Goal: Information Seeking & Learning: Learn about a topic

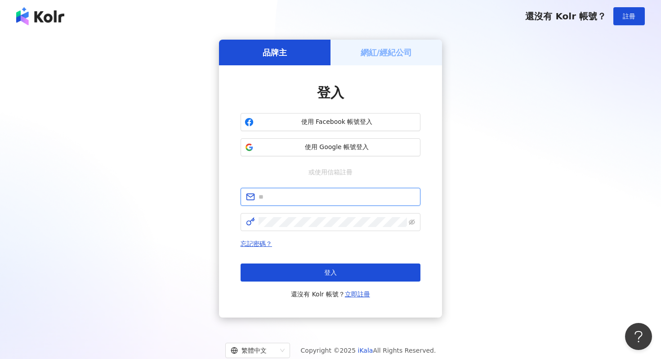
click at [298, 194] on input "text" at bounding box center [337, 197] width 157 height 10
paste input "**********"
type input "**********"
click at [308, 228] on span at bounding box center [331, 222] width 180 height 18
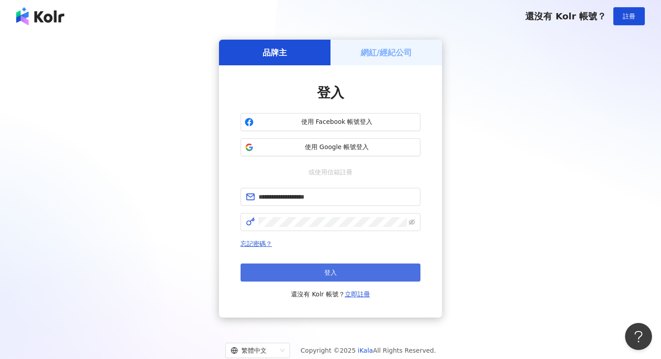
click at [322, 273] on button "登入" at bounding box center [331, 272] width 180 height 18
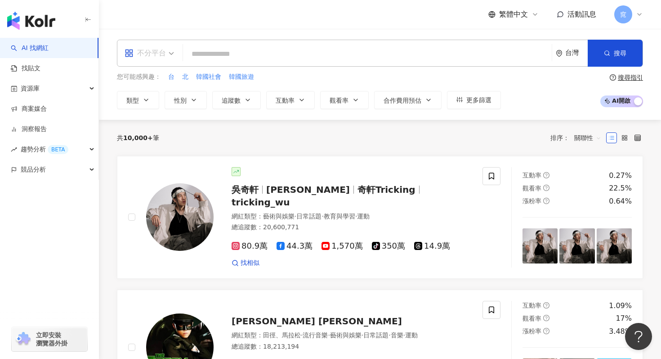
click at [165, 58] on div "不分平台" at bounding box center [145, 53] width 41 height 14
click at [205, 58] on input "search" at bounding box center [368, 53] width 362 height 17
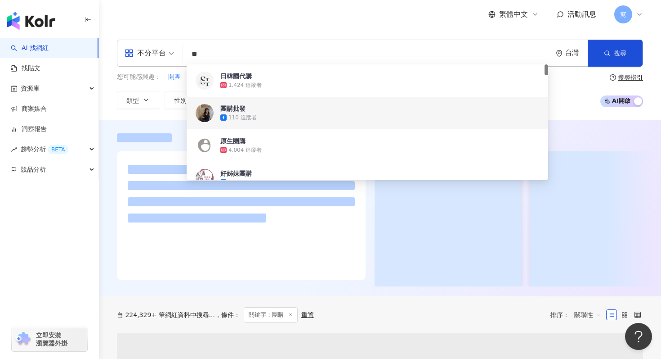
click at [577, 90] on div "您可能感興趣： 開團 限時團 下單處 團購價 第二團 類型 性別 追蹤數 互動率 觀看率 合作費用預估 更多篩選 搜尋指引 AI 開啟 AI 關閉" at bounding box center [380, 90] width 526 height 37
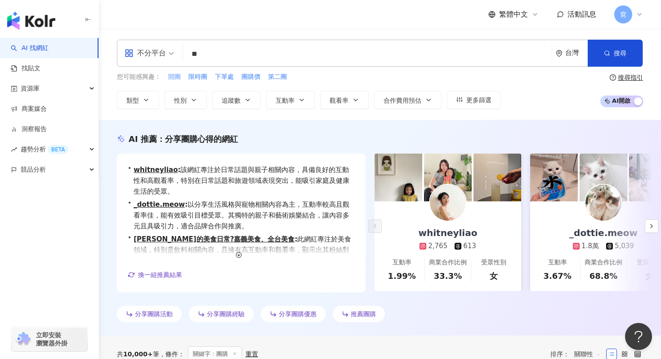
click at [175, 76] on span "開團" at bounding box center [174, 76] width 13 height 9
type input "**"
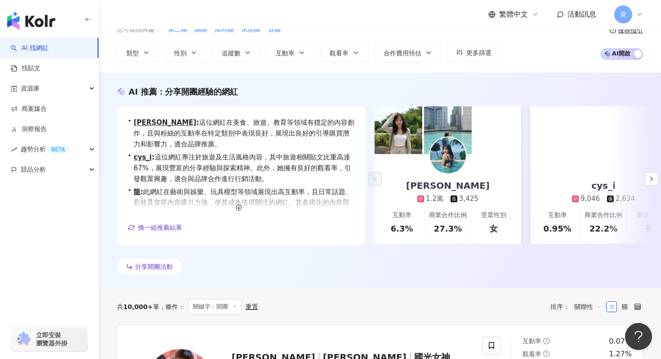
scroll to position [65, 0]
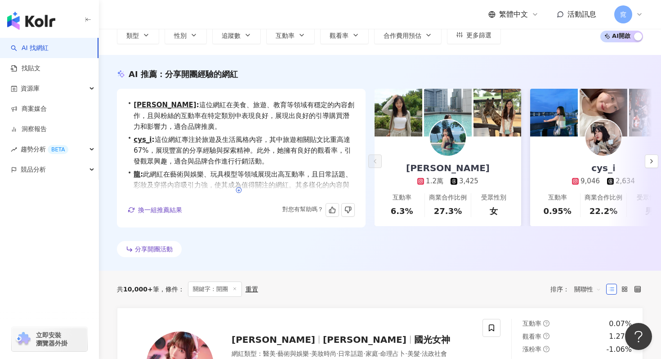
click at [237, 188] on icon "button" at bounding box center [239, 190] width 6 height 6
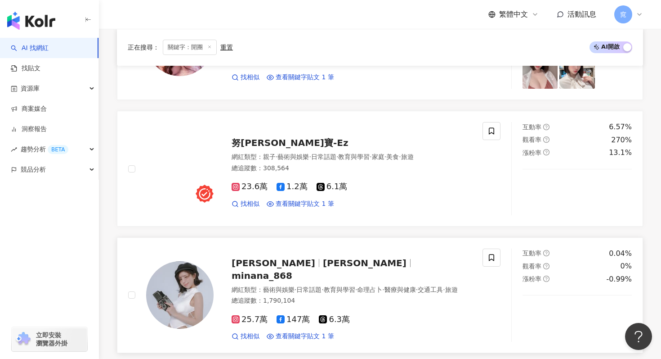
scroll to position [368, 0]
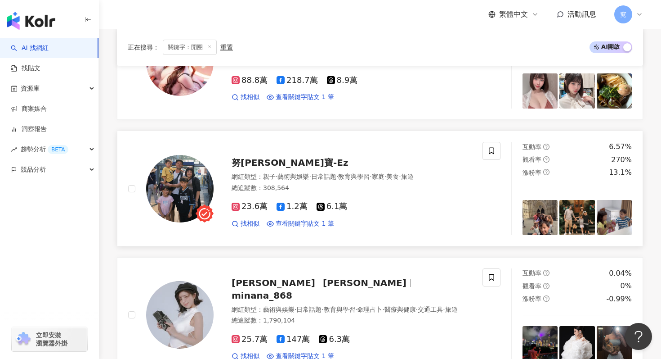
click at [262, 162] on span "努拉-米寶-Ez" at bounding box center [290, 162] width 117 height 11
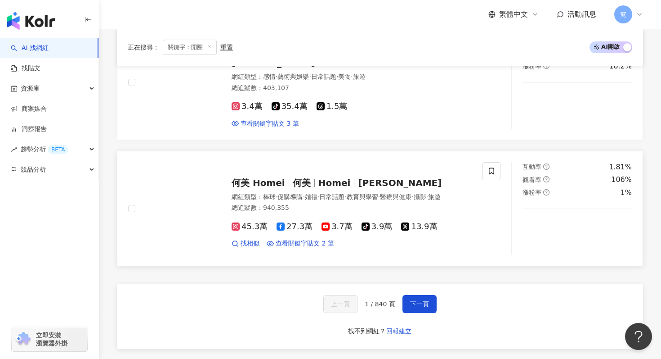
scroll to position [1619, 0]
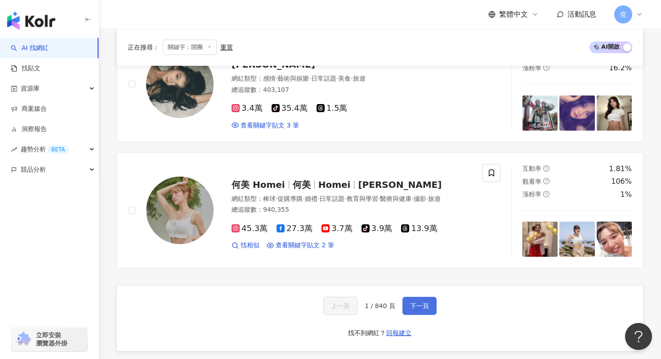
click at [412, 307] on button "下一頁" at bounding box center [420, 305] width 34 height 18
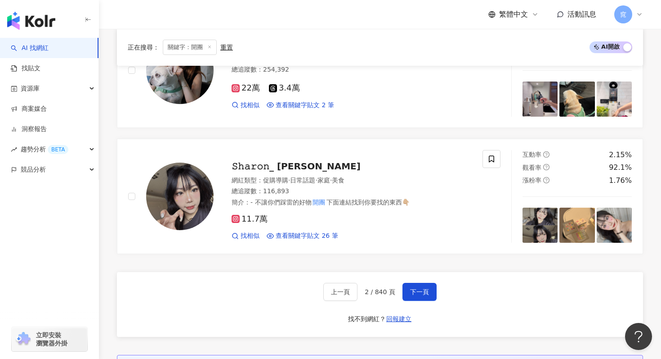
scroll to position [1623, 0]
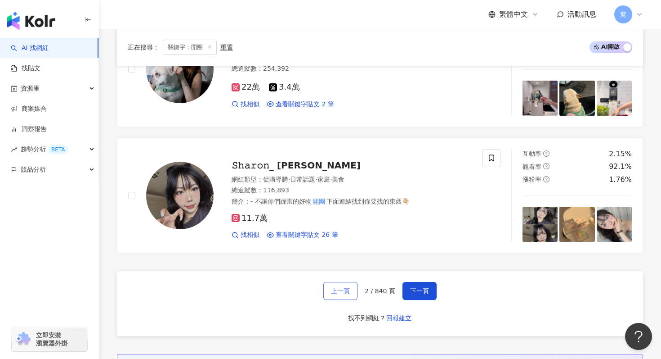
click at [351, 289] on button "上一頁" at bounding box center [340, 291] width 34 height 18
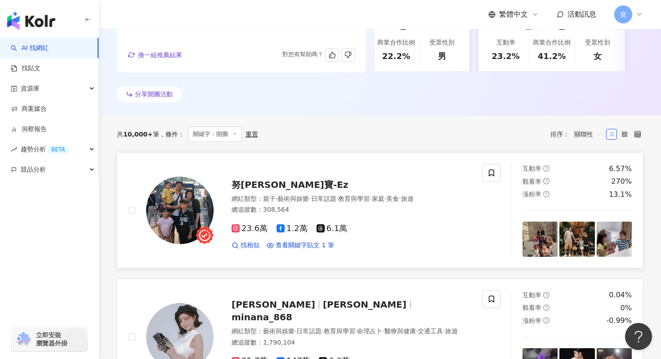
scroll to position [296, 0]
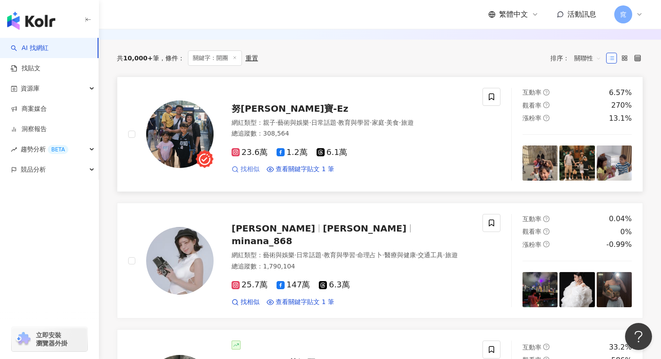
click at [245, 169] on span "找相似" at bounding box center [250, 169] width 19 height 9
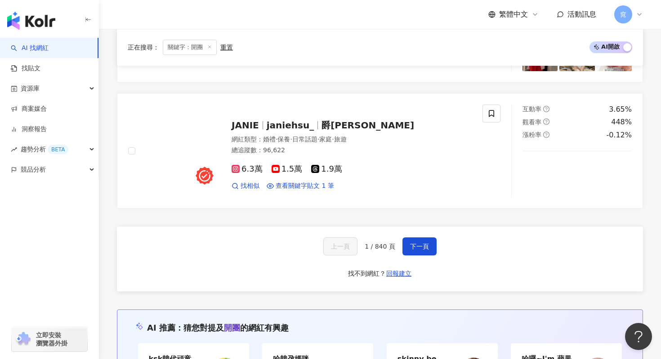
scroll to position [1684, 0]
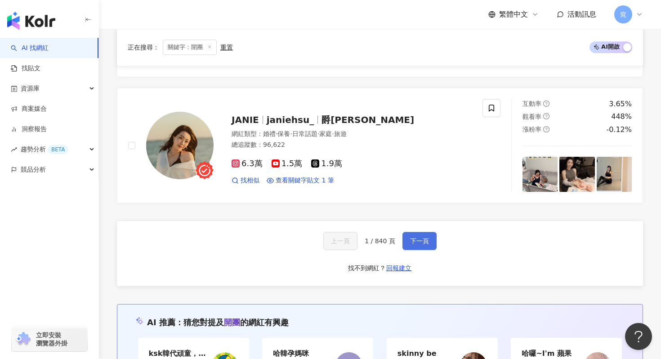
click at [412, 244] on span "下一頁" at bounding box center [419, 240] width 19 height 7
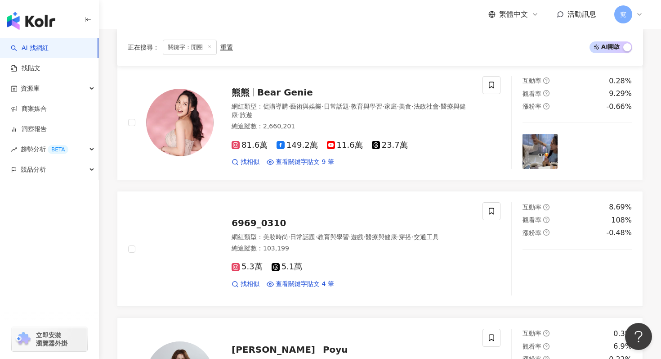
scroll to position [301, 0]
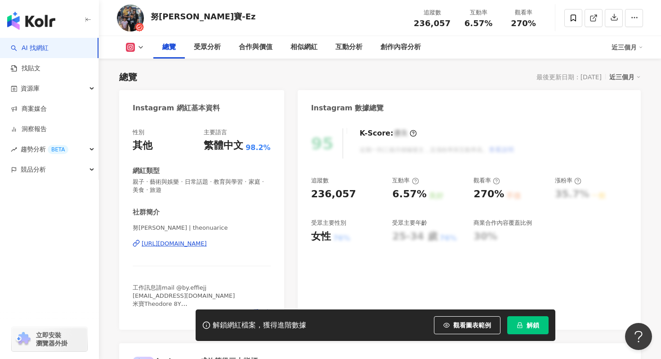
scroll to position [46, 0]
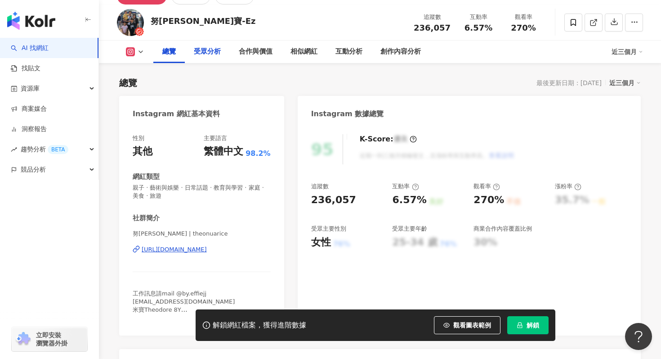
click at [210, 59] on div "受眾分析" at bounding box center [207, 51] width 45 height 22
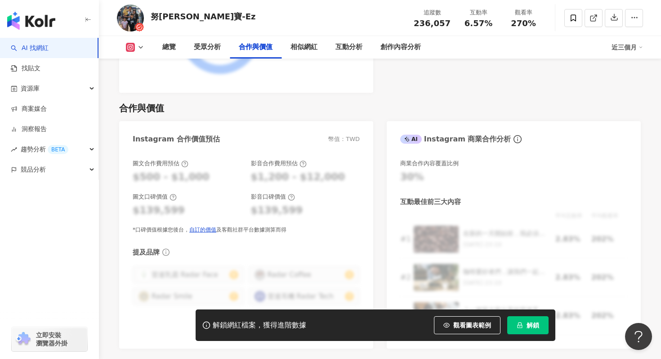
scroll to position [1204, 0]
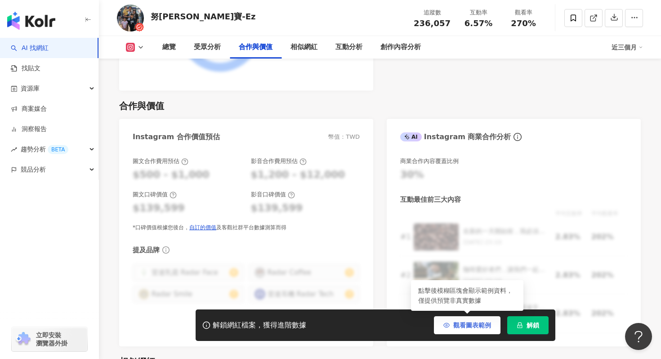
click at [462, 328] on button "觀看圖表範例" at bounding box center [467, 325] width 67 height 18
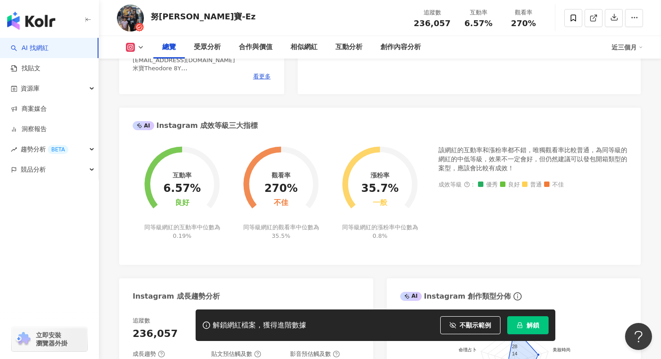
scroll to position [288, 0]
drag, startPoint x: 449, startPoint y: 148, endPoint x: 538, endPoint y: 156, distance: 89.8
click at [538, 156] on div "該網紅的互動率和漲粉率都不錯，唯獨觀看率比較普通，為同等級的網紅的中低等級，效果不一定會好，但仍然建議可以發包開箱類型的案型，應該會比較有成效！" at bounding box center [533, 158] width 189 height 27
click at [576, 153] on div "該網紅的互動率和漲粉率都不錯，唯獨觀看率比較普通，為同等級的網紅的中低等級，效果不一定會好，但仍然建議可以發包開箱類型的案型，應該會比較有成效！" at bounding box center [533, 158] width 189 height 27
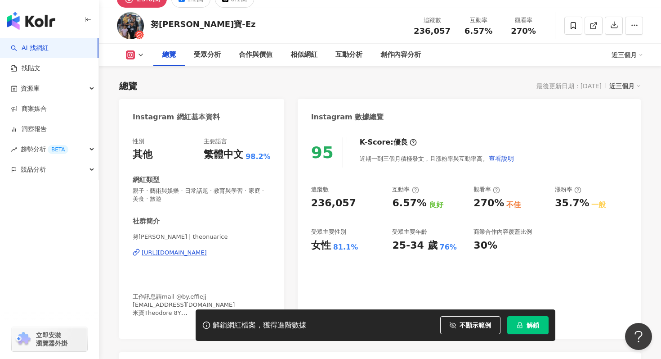
scroll to position [0, 0]
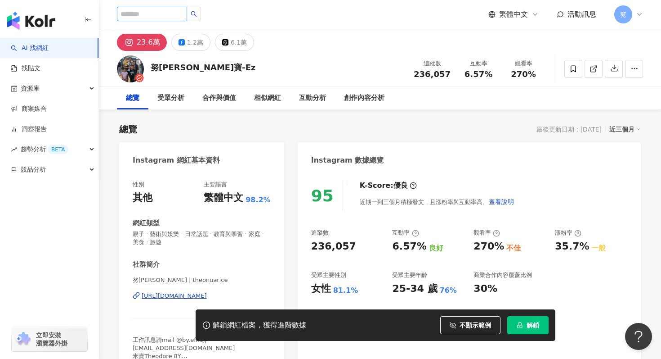
click at [175, 18] on input "search" at bounding box center [152, 14] width 70 height 14
drag, startPoint x: 204, startPoint y: 66, endPoint x: 153, endPoint y: 69, distance: 50.9
click at [153, 69] on div "努拉-米寶-Ez 追蹤數 236,057 互動率 6.57% 觀看率 270%" at bounding box center [380, 69] width 562 height 36
copy div "努拉-米寶-Ez"
click at [148, 44] on div "23.6萬" at bounding box center [148, 42] width 23 height 13
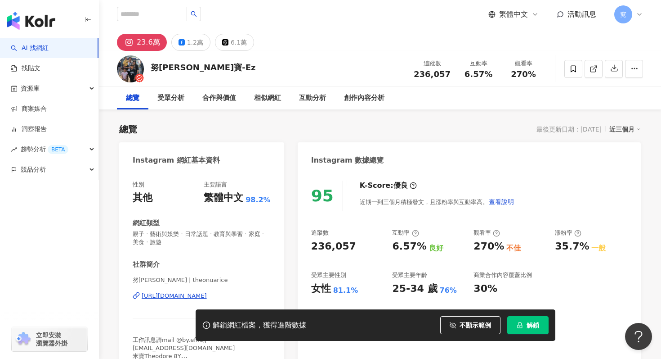
click at [249, 73] on div "努拉-米寶-Ez 追蹤數 236,057 互動率 6.57% 觀看率 270%" at bounding box center [380, 69] width 562 height 36
click at [135, 45] on button "23.6萬" at bounding box center [142, 42] width 50 height 17
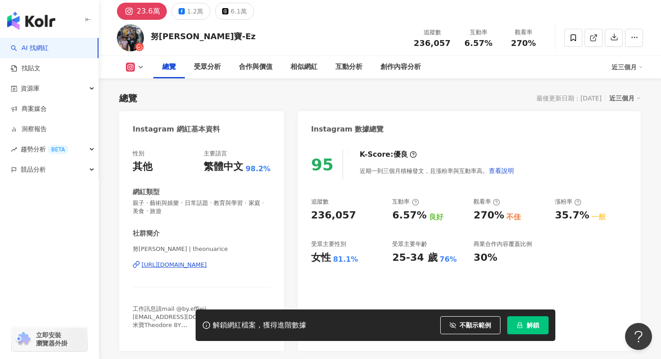
scroll to position [47, 0]
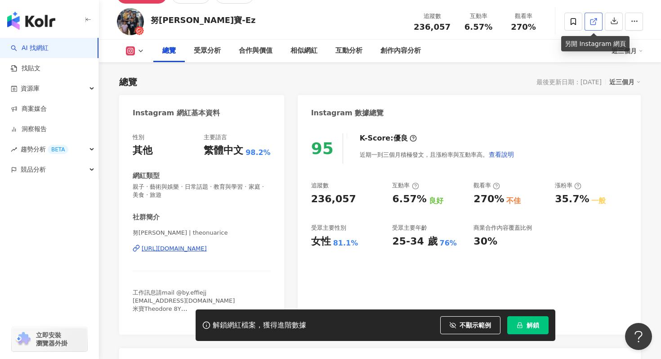
click at [587, 22] on link at bounding box center [594, 22] width 18 height 18
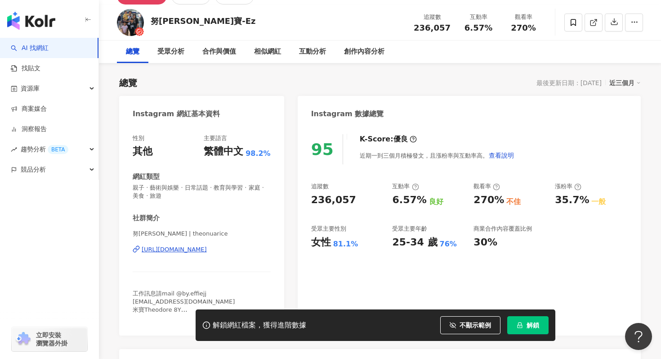
scroll to position [52, 0]
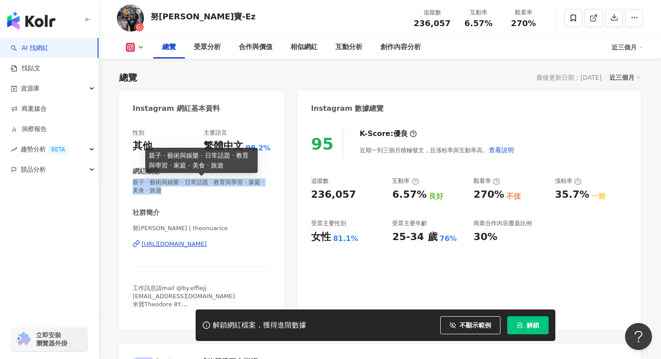
drag, startPoint x: 133, startPoint y: 184, endPoint x: 155, endPoint y: 191, distance: 23.2
click at [155, 191] on span "親子 · 藝術與娛樂 · 日常話題 · 教育與學習 · 家庭 · 美食 · 旅遊" at bounding box center [202, 186] width 138 height 16
copy span "親子 · 藝術與娛樂 · 日常話題 · 教育與學習 · 家庭 · 美食 · 旅遊"
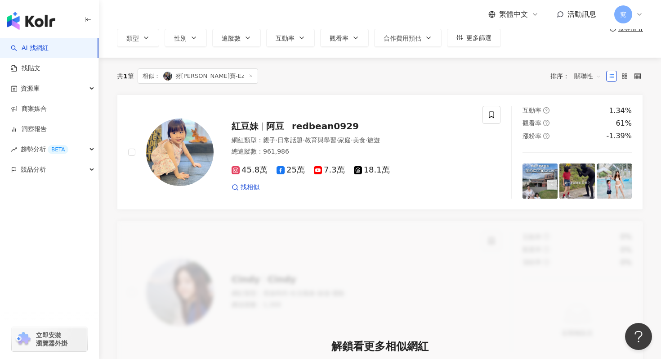
scroll to position [61, 0]
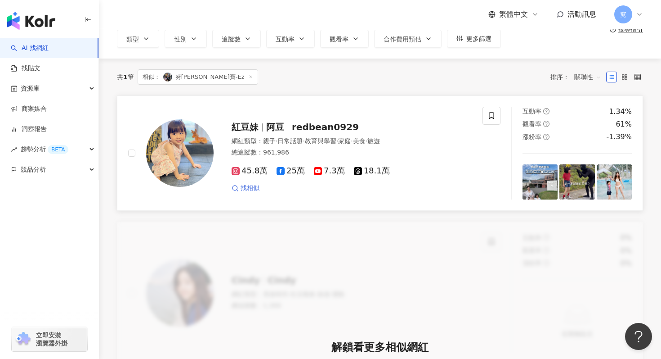
click at [254, 188] on span "找相似" at bounding box center [250, 188] width 19 height 9
click at [291, 128] on span "阿豆" at bounding box center [279, 126] width 26 height 11
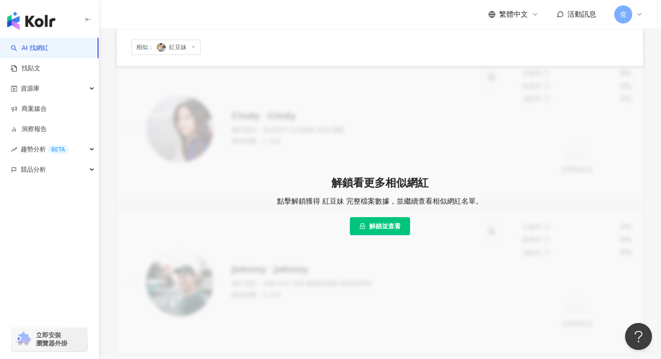
scroll to position [215, 0]
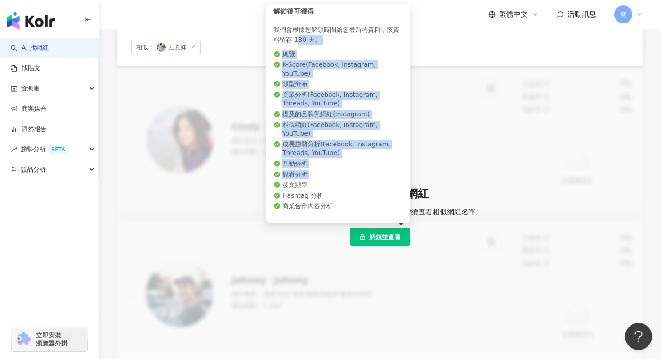
drag, startPoint x: 298, startPoint y: 57, endPoint x: 336, endPoint y: 180, distance: 129.5
click at [337, 181] on div "我們會根據您解鎖時間給您最新的資料，該資料留存 180 天。 總覽 K-Score ( Facebook, Instagram, YouTube ) 類型分布…" at bounding box center [338, 120] width 144 height 203
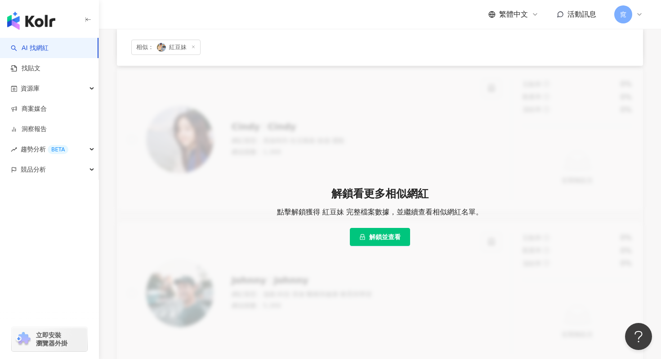
click at [434, 159] on div "[PERSON_NAME] 網紅類型 ： 美妝時尚 · 生活風格 · 旅遊 · 運動 總追蹤數 ： 1,300 互動率 0% 觀看率 0% 漲粉率 0% 近期…" at bounding box center [380, 216] width 526 height 296
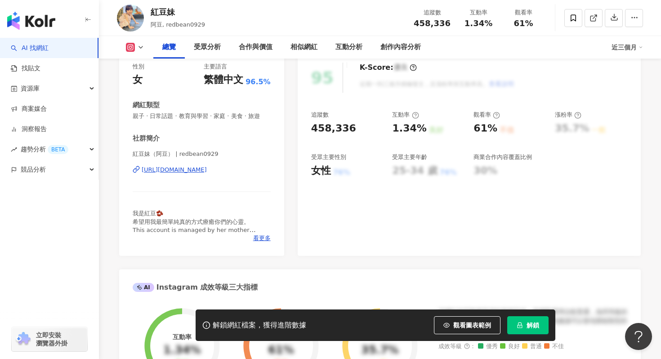
scroll to position [120, 0]
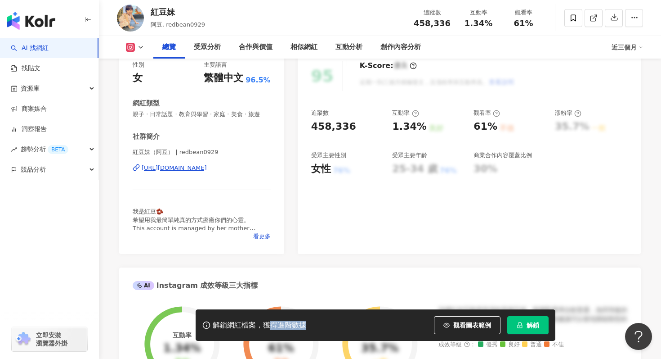
drag, startPoint x: 271, startPoint y: 324, endPoint x: 346, endPoint y: 324, distance: 75.6
click at [346, 324] on div "解鎖網紅檔案，獲得進階數據 觀看圖表範例 解鎖" at bounding box center [376, 324] width 360 height 31
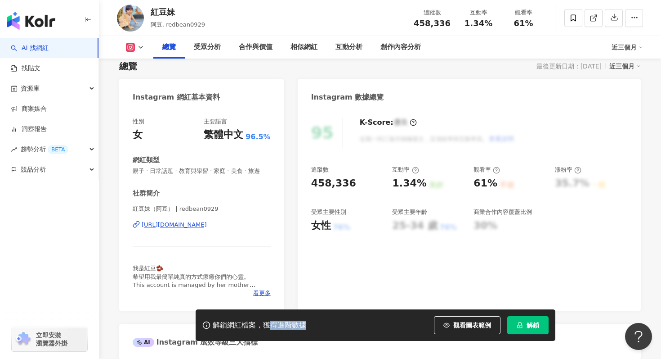
scroll to position [65, 0]
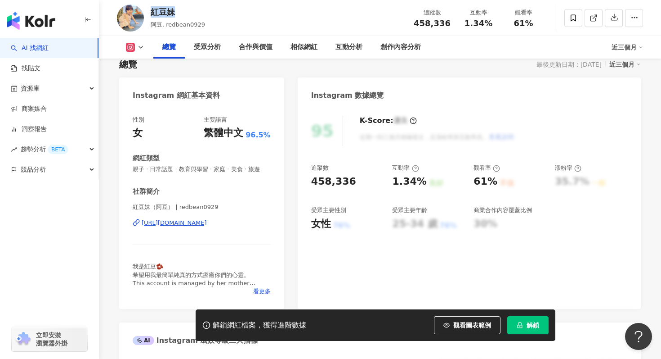
drag, startPoint x: 179, startPoint y: 8, endPoint x: 151, endPoint y: 9, distance: 28.4
click at [151, 9] on div "紅豆妹" at bounding box center [178, 11] width 54 height 11
copy div "紅豆妹"
click at [594, 19] on icon at bounding box center [594, 18] width 8 height 8
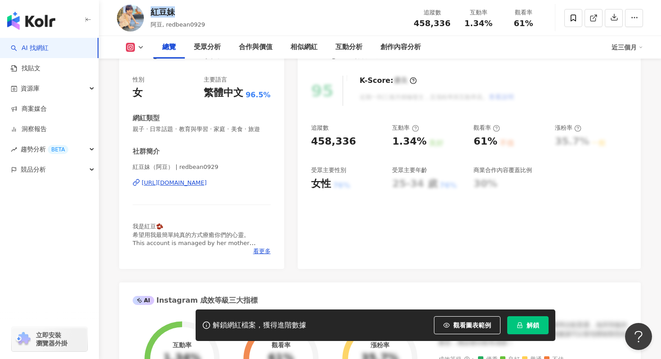
scroll to position [117, 0]
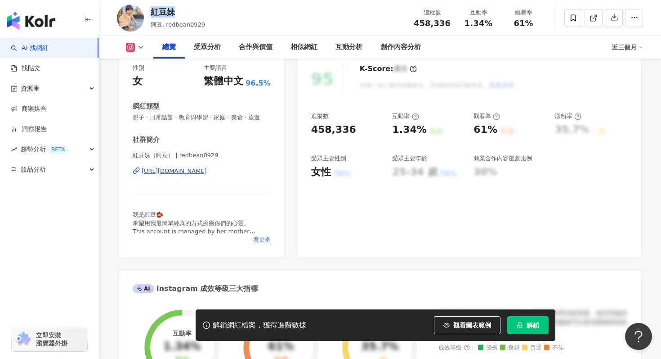
click at [261, 240] on span "看更多" at bounding box center [262, 239] width 18 height 8
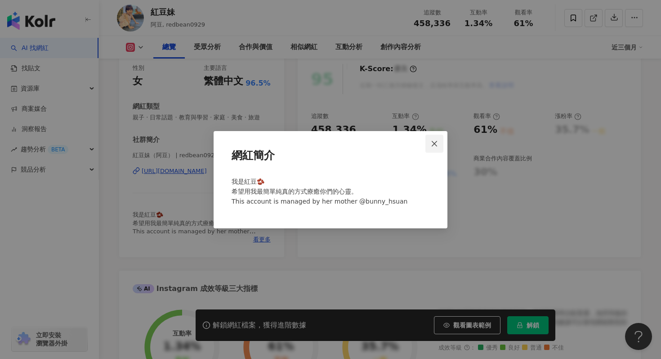
click at [431, 145] on icon "close" at bounding box center [434, 143] width 7 height 7
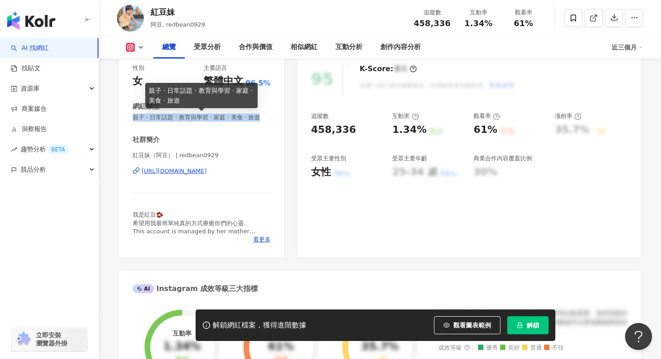
drag, startPoint x: 133, startPoint y: 118, endPoint x: 256, endPoint y: 119, distance: 123.7
click at [256, 119] on span "親子 · 日常話題 · 教育與學習 · 家庭 · 美食 · 旅遊" at bounding box center [202, 117] width 138 height 8
copy span "親子 · 日常話題 · 教育與學習 · 家庭 · 美食 · 旅遊"
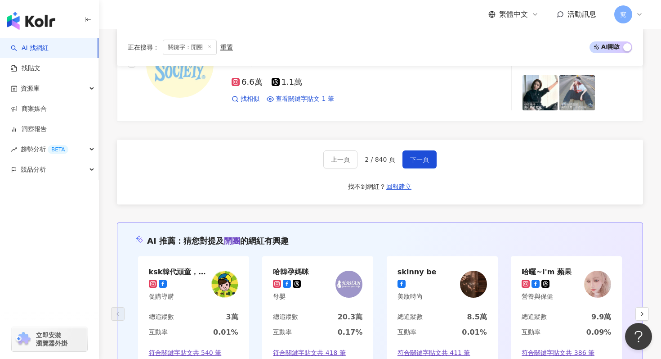
scroll to position [1748, 0]
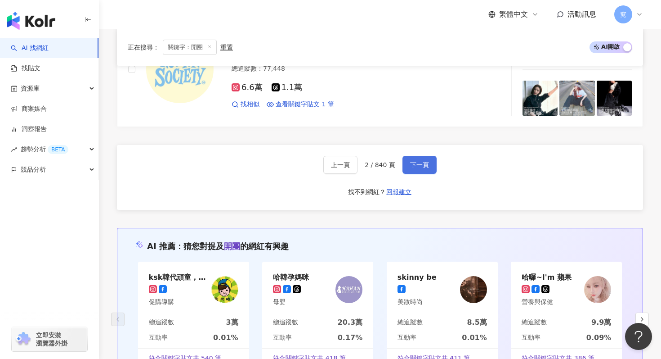
click at [410, 159] on button "下一頁" at bounding box center [420, 165] width 34 height 18
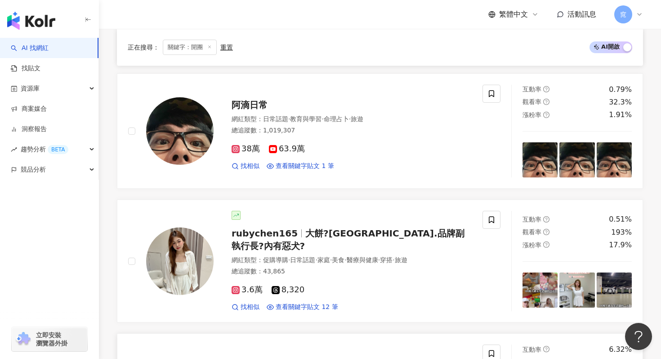
scroll to position [1311, 0]
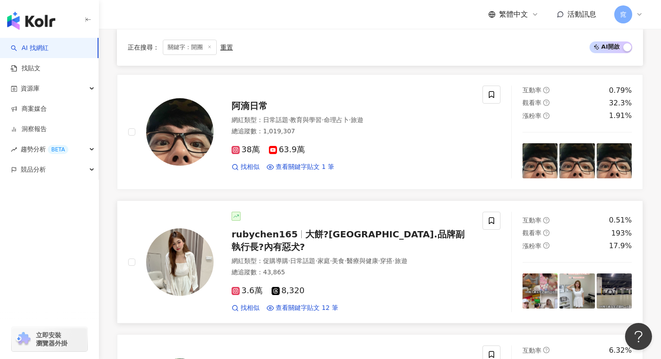
click at [263, 238] on span "rubychen165" at bounding box center [265, 234] width 66 height 11
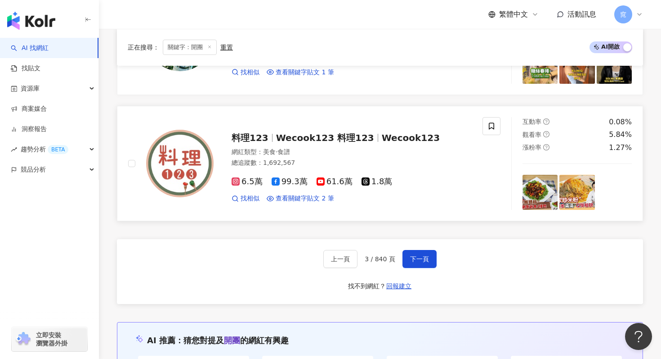
scroll to position [1653, 0]
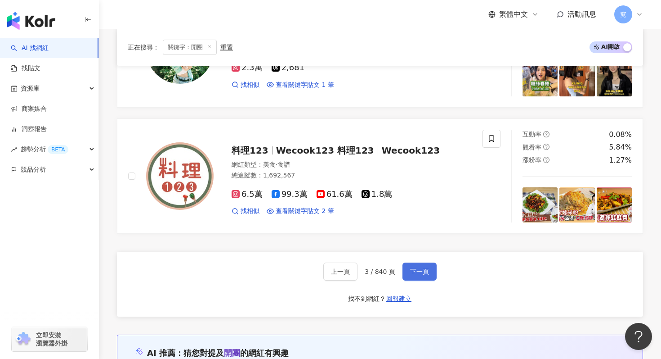
click at [408, 263] on button "下一頁" at bounding box center [420, 271] width 34 height 18
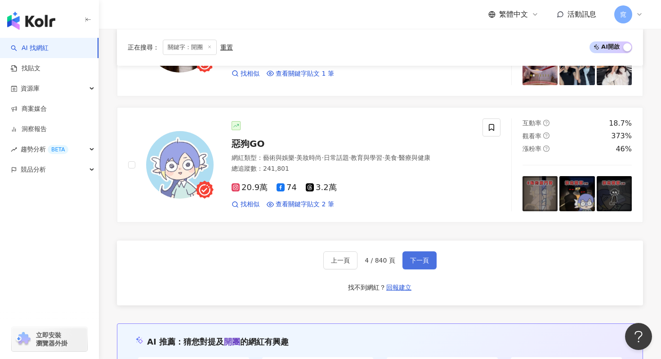
click at [423, 256] on span "下一頁" at bounding box center [419, 259] width 19 height 7
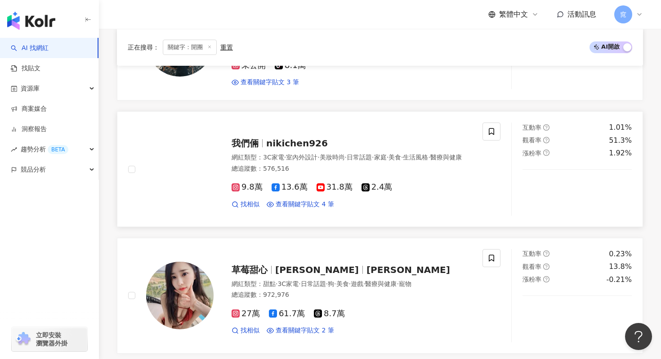
scroll to position [1423, 0]
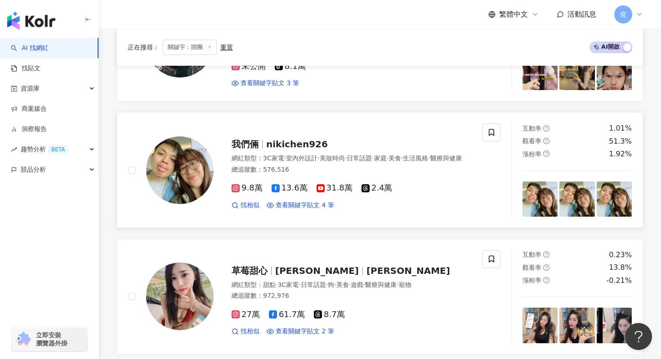
click at [284, 139] on span "nikichen926" at bounding box center [297, 144] width 62 height 11
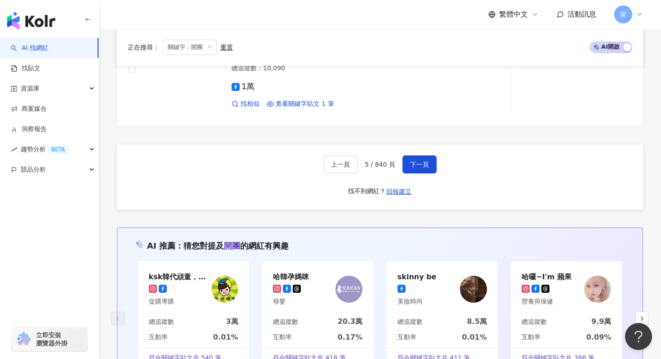
scroll to position [1774, 0]
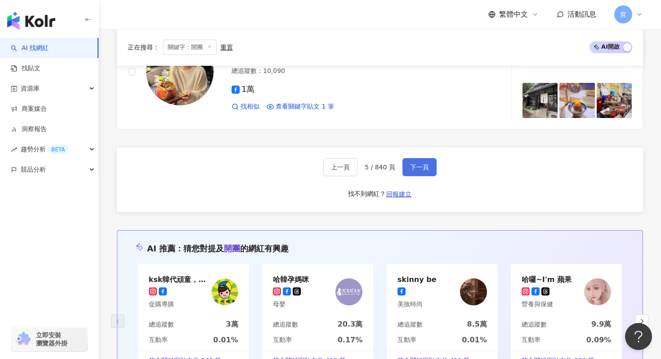
click at [412, 167] on span "下一頁" at bounding box center [419, 166] width 19 height 7
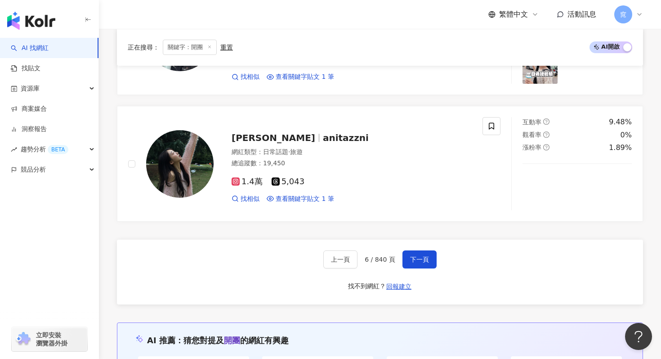
scroll to position [1692, 0]
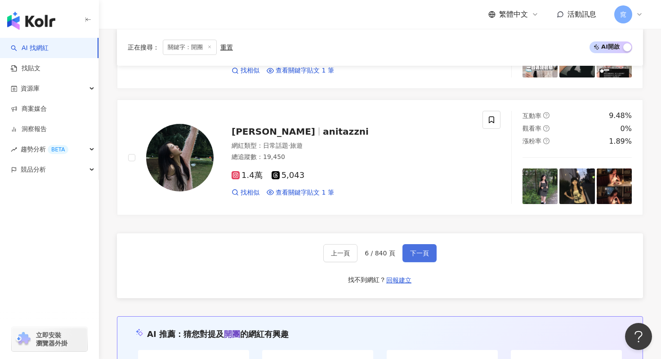
click at [425, 249] on span "下一頁" at bounding box center [419, 252] width 19 height 7
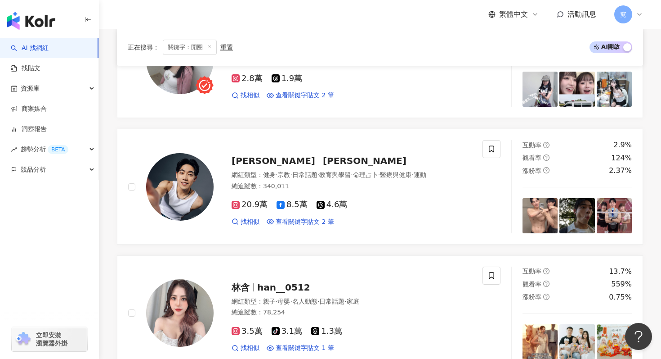
scroll to position [1506, 0]
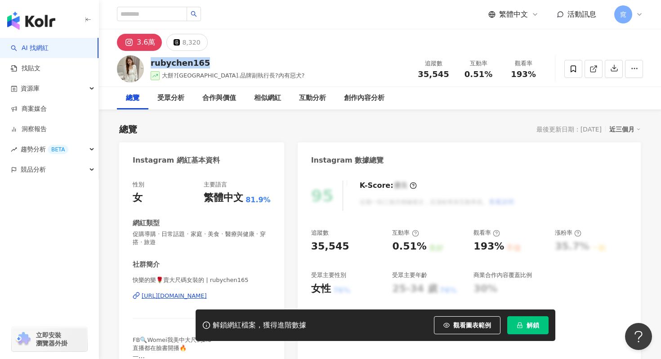
drag, startPoint x: 202, startPoint y: 63, endPoint x: 152, endPoint y: 66, distance: 50.0
click at [152, 66] on div "rubychen165" at bounding box center [228, 62] width 154 height 11
copy div "ubychen165"
click at [195, 64] on div "rubychen165" at bounding box center [228, 62] width 154 height 11
drag, startPoint x: 206, startPoint y: 64, endPoint x: 148, endPoint y: 62, distance: 57.2
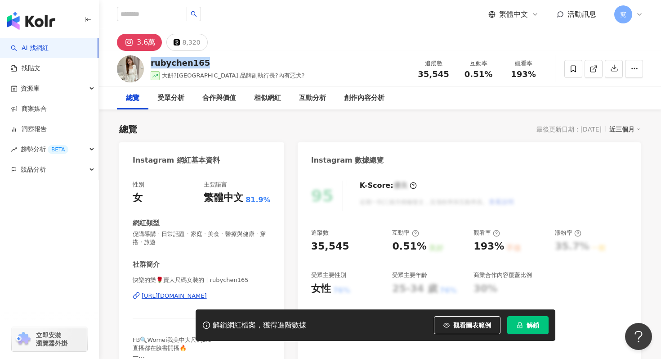
click at [148, 62] on div "rubychen165 大餅?KANIS.品牌副執行長?內有惡犬? 追蹤數 35,545 互動率 0.51% 觀看率 193%" at bounding box center [380, 69] width 562 height 36
copy div "rubychen165"
click at [231, 98] on div "合作與價值" at bounding box center [219, 98] width 34 height 11
click at [596, 70] on icon at bounding box center [594, 69] width 8 height 8
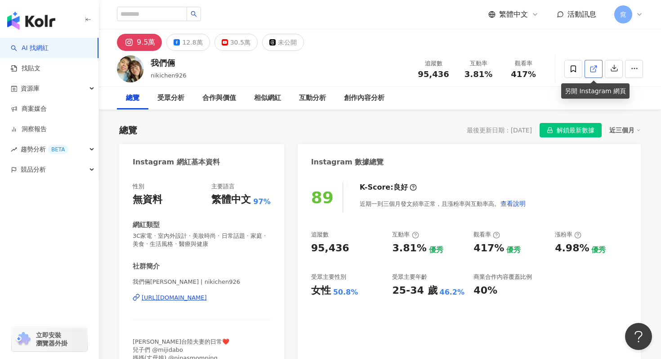
click at [595, 67] on line at bounding box center [595, 68] width 4 height 4
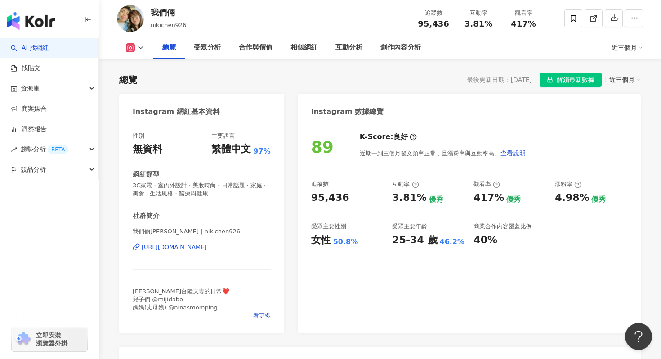
scroll to position [36, 0]
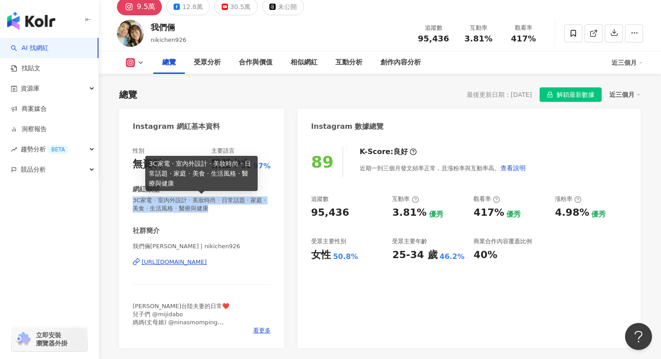
drag, startPoint x: 131, startPoint y: 201, endPoint x: 218, endPoint y: 212, distance: 87.5
click at [219, 212] on div "性別 無資料 主要語言 繁體中文 97% 網紅類型 3C家電 · 室內外設計 · 美妝時尚 · 日常話題 · 家庭 · 美食 · 生活風格 · 醫療與健康 社…" at bounding box center [201, 243] width 165 height 210
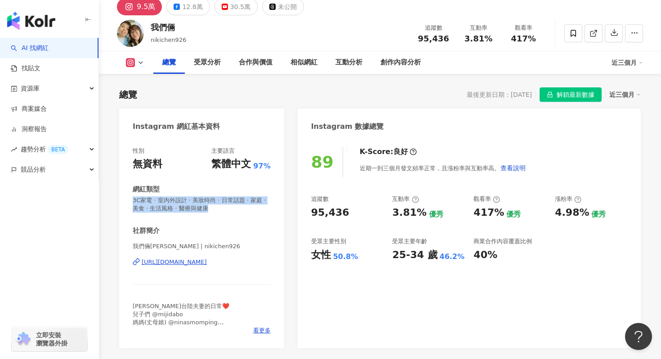
copy span "3C家電 · 室內外設計 · 美妝時尚 · 日常話題 · 家庭 · 美食 · 生活風格 · 醫療與健康"
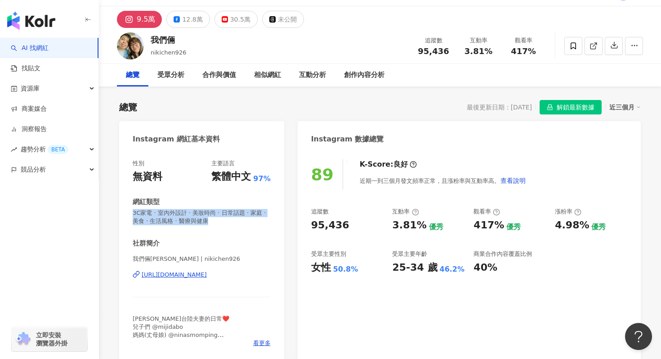
scroll to position [0, 0]
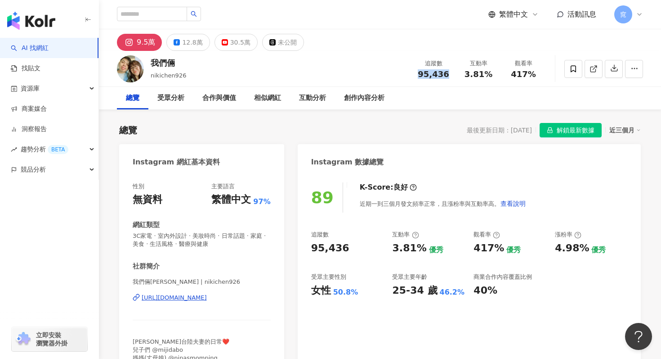
drag, startPoint x: 421, startPoint y: 73, endPoint x: 452, endPoint y: 74, distance: 31.0
click at [452, 74] on div "追蹤數 95,436" at bounding box center [433, 68] width 45 height 19
copy span "95,436"
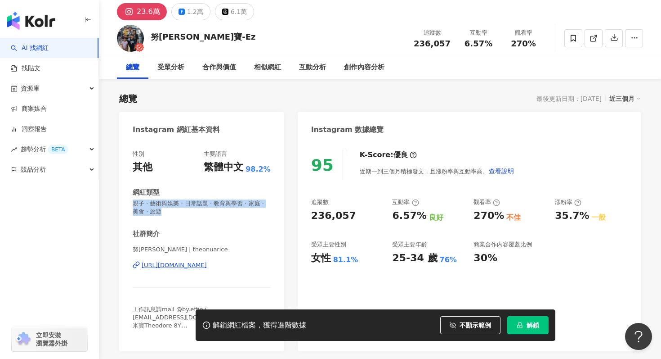
scroll to position [12, 0]
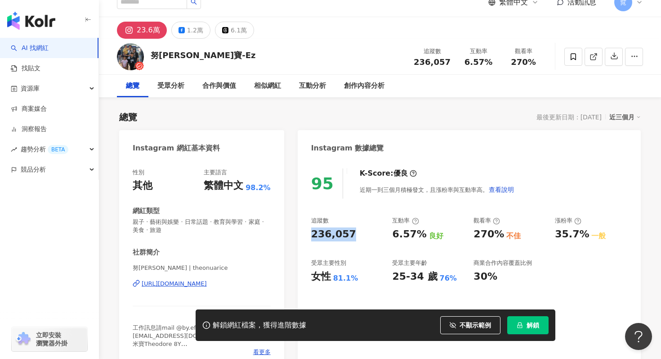
drag, startPoint x: 309, startPoint y: 236, endPoint x: 359, endPoint y: 236, distance: 49.9
click at [359, 236] on div "95 K-Score : 優良 近期一到三個月積極發文，且漲粉率與互動率高。 查看說明 追蹤數 236,057 互動率 6.57% 良好 觀看率 270% 不…" at bounding box center [469, 264] width 343 height 210
copy div "236,057"
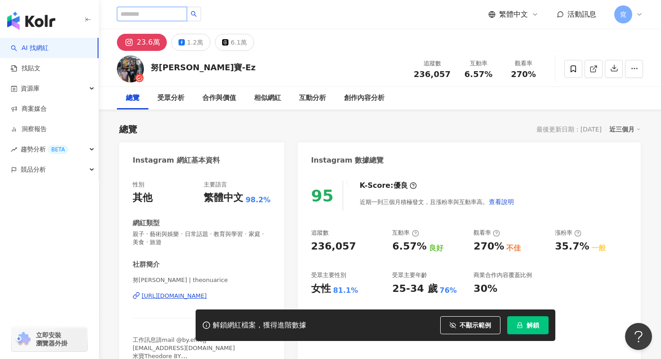
click at [151, 18] on input "search" at bounding box center [152, 14] width 70 height 14
type input "***"
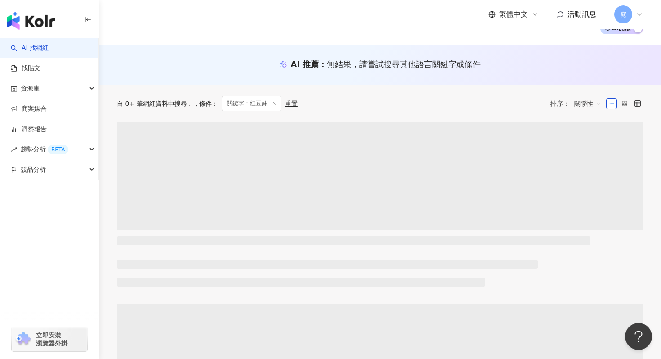
scroll to position [72, 0]
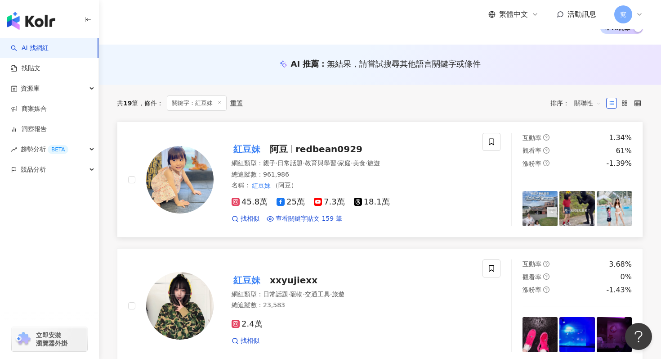
click at [254, 151] on mark "紅豆妹" at bounding box center [247, 149] width 31 height 14
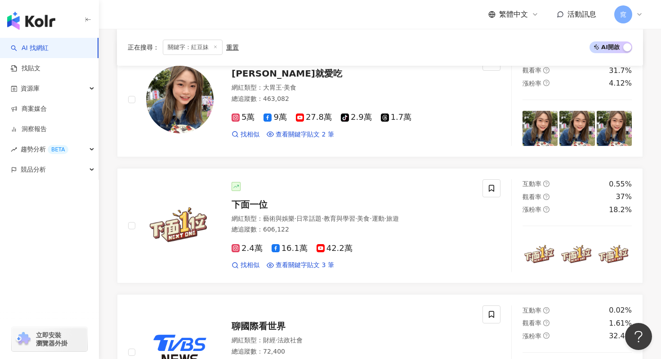
scroll to position [476, 0]
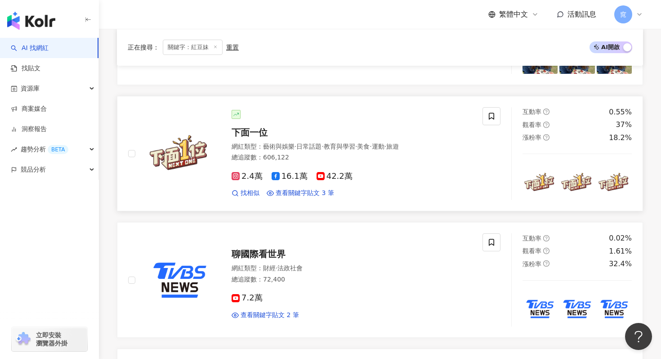
click at [258, 131] on span "下面一位" at bounding box center [250, 132] width 36 height 11
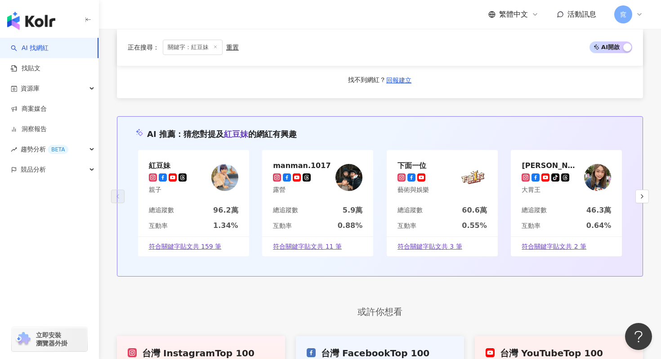
scroll to position [1714, 0]
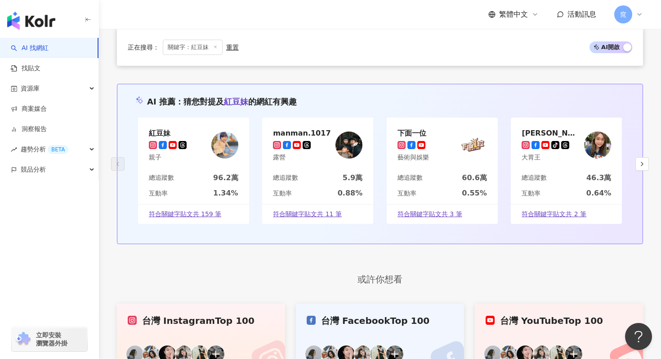
click at [218, 47] on span "關鍵字：紅豆妹" at bounding box center [193, 47] width 60 height 15
click at [215, 47] on icon at bounding box center [215, 47] width 4 height 4
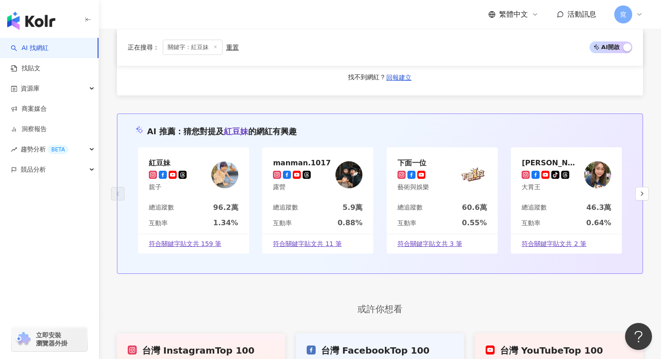
scroll to position [1539, 0]
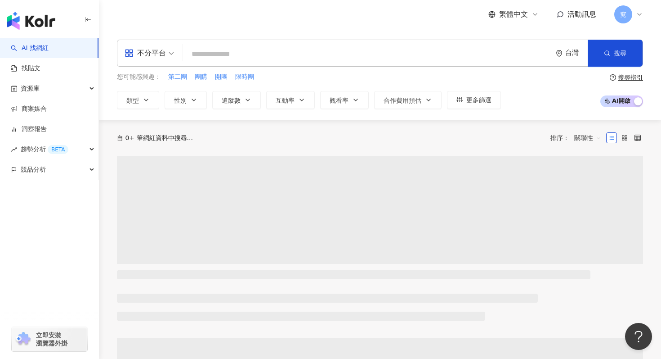
click at [321, 162] on span at bounding box center [380, 210] width 526 height 108
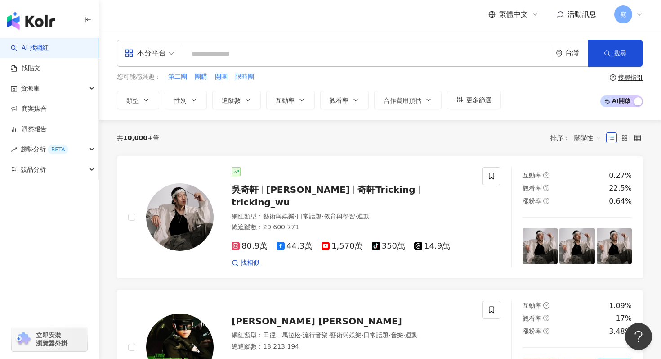
click at [288, 54] on input "search" at bounding box center [368, 53] width 362 height 17
click at [201, 77] on span "團購" at bounding box center [201, 76] width 13 height 9
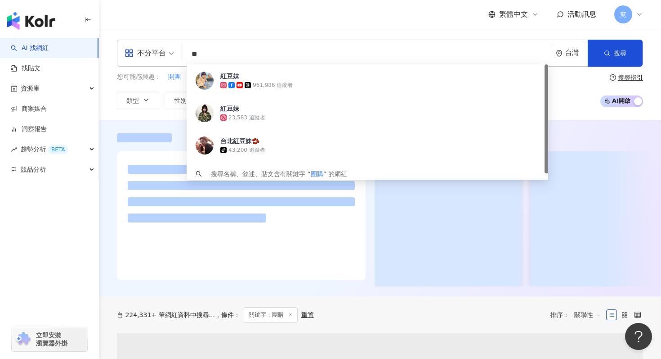
click at [216, 51] on input "**" at bounding box center [368, 53] width 362 height 17
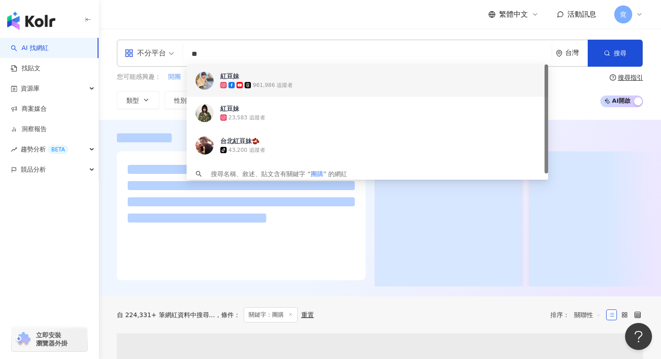
click at [172, 75] on span "開團" at bounding box center [174, 76] width 13 height 9
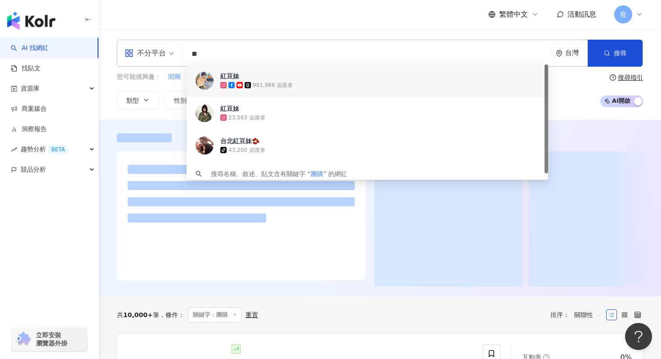
type input "**"
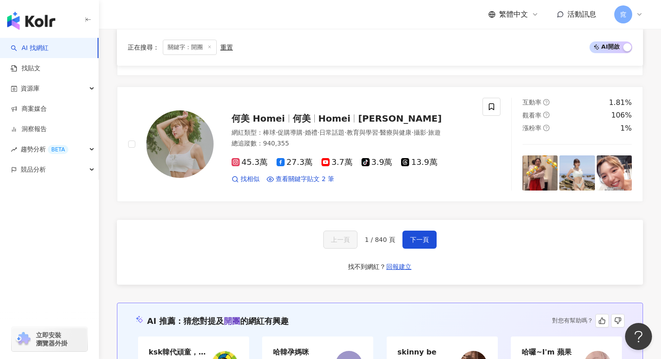
scroll to position [1679, 0]
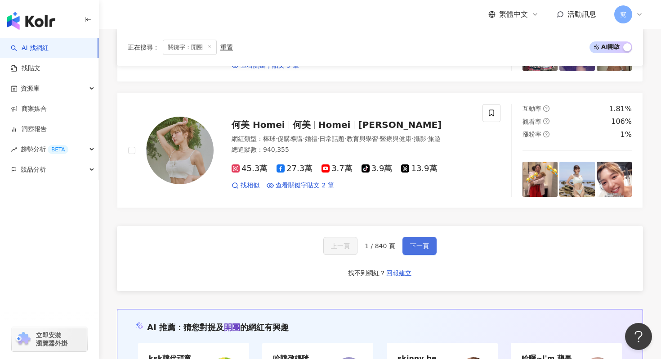
click at [417, 249] on span "下一頁" at bounding box center [419, 245] width 19 height 7
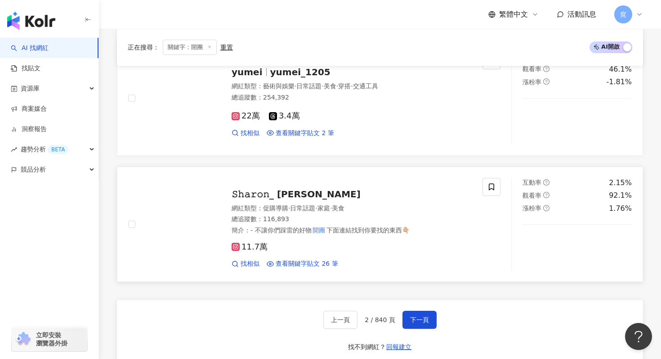
scroll to position [1604, 0]
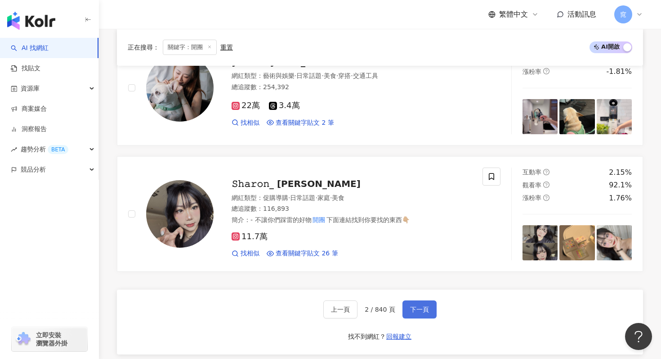
click at [415, 309] on span "下一頁" at bounding box center [419, 308] width 19 height 7
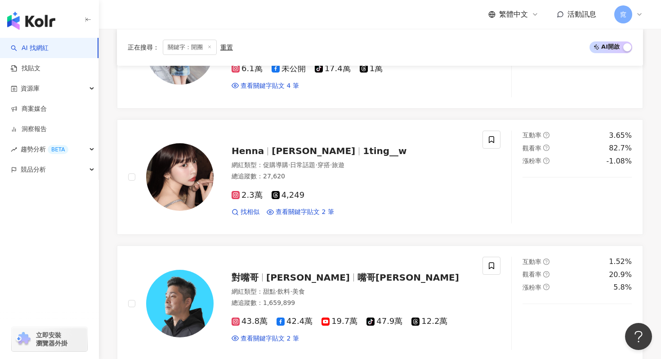
scroll to position [1608, 0]
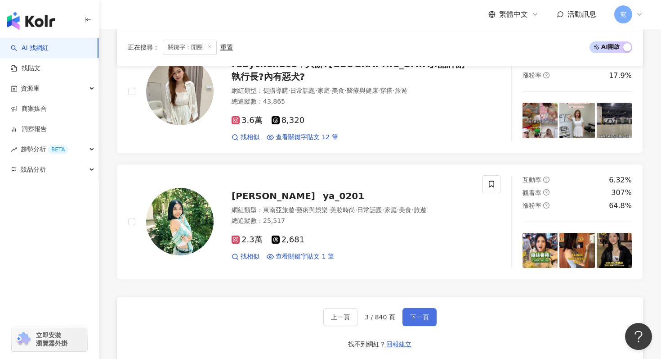
click at [410, 313] on span "下一頁" at bounding box center [419, 316] width 19 height 7
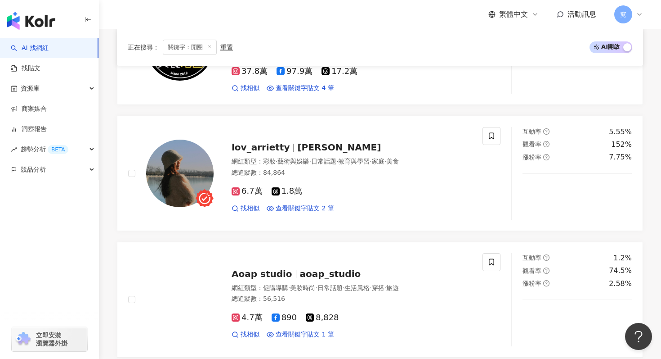
scroll to position [1604, 0]
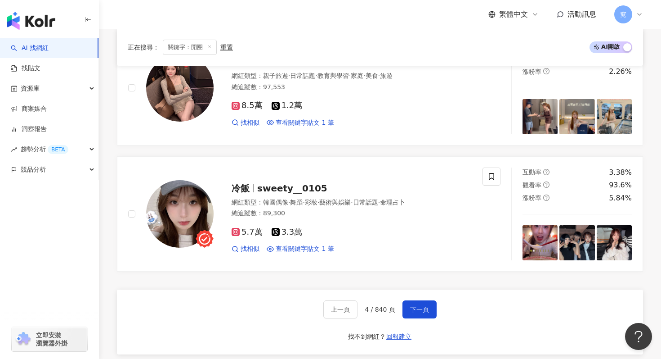
click at [426, 318] on div "上一頁 4 / 840 頁 下一頁 找不到網紅？ 回報建立" at bounding box center [380, 321] width 526 height 65
click at [423, 310] on span "下一頁" at bounding box center [419, 308] width 19 height 7
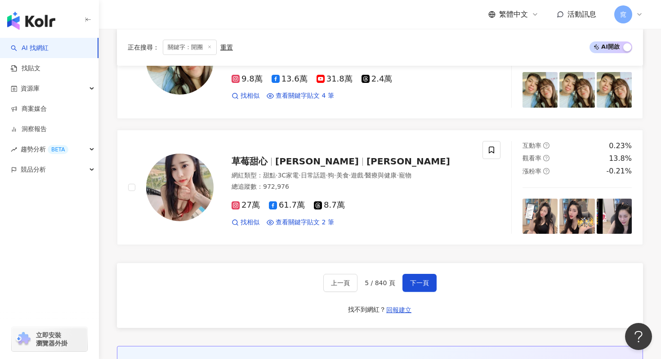
scroll to position [1659, 0]
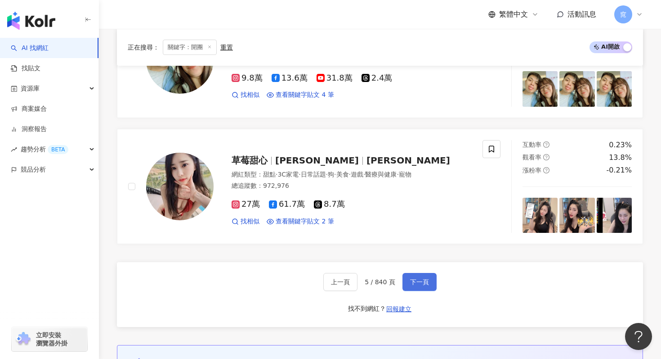
click at [427, 285] on button "下一頁" at bounding box center [420, 282] width 34 height 18
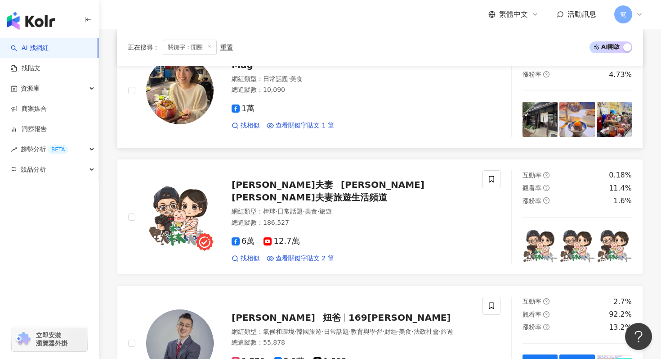
scroll to position [340, 0]
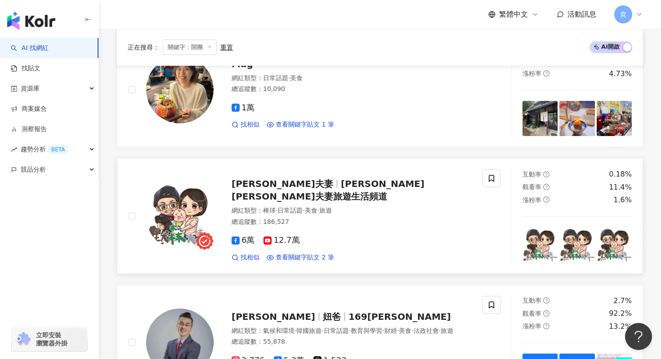
click at [277, 188] on span "Ansontv&默森夫妻旅遊生活頻道" at bounding box center [328, 189] width 193 height 23
drag, startPoint x: 425, startPoint y: 189, endPoint x: 458, endPoint y: 0, distance: 191.8
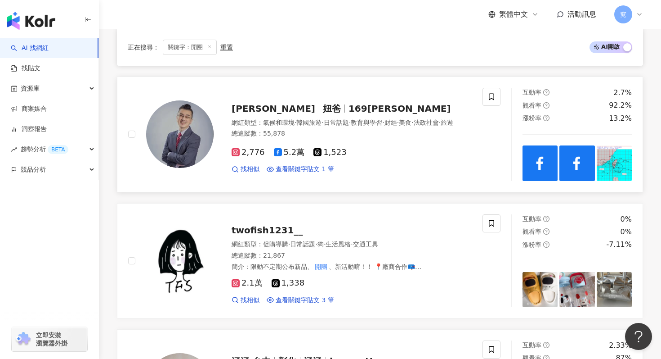
scroll to position [540, 0]
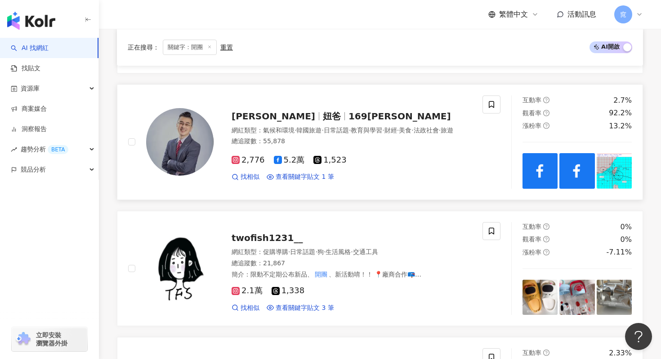
click at [283, 110] on div "王軍凱 妞爸 169王軍凱" at bounding box center [352, 116] width 240 height 13
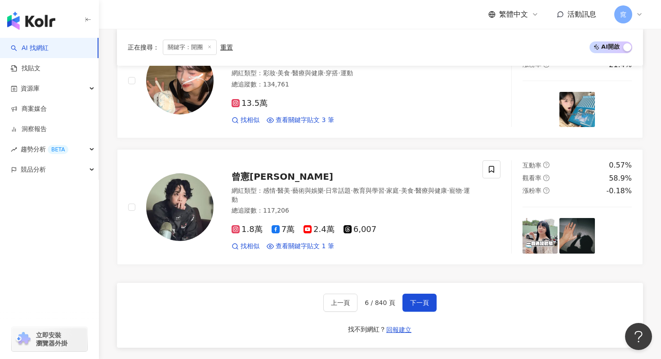
scroll to position [1649, 0]
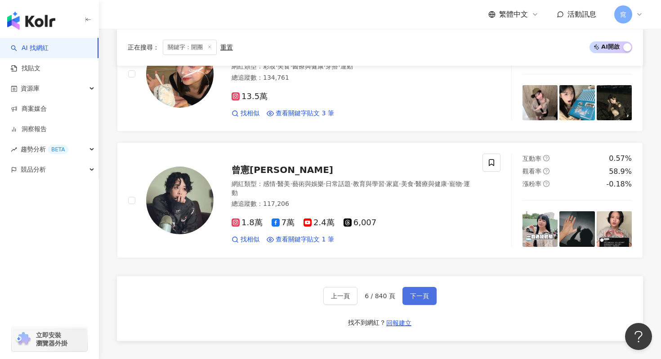
click at [416, 287] on button "下一頁" at bounding box center [420, 296] width 34 height 18
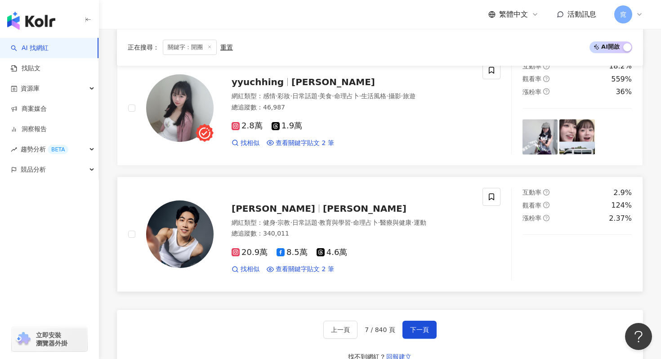
scroll to position [1583, 0]
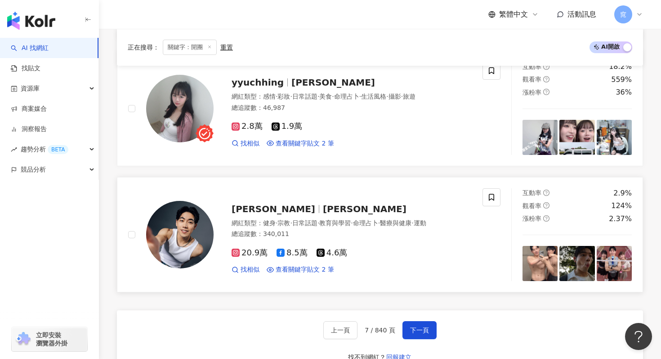
click at [263, 205] on span "許得瑋" at bounding box center [277, 208] width 91 height 11
click at [423, 327] on span "下一頁" at bounding box center [419, 329] width 19 height 7
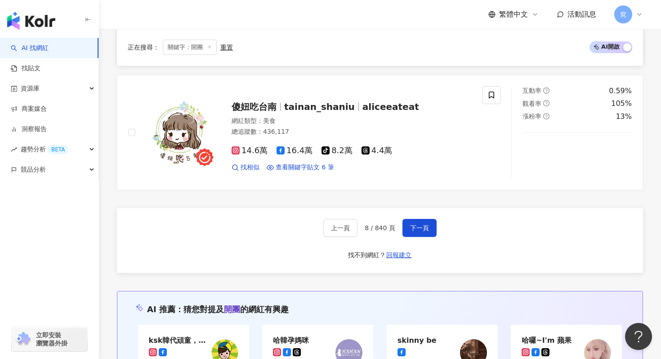
scroll to position [1701, 0]
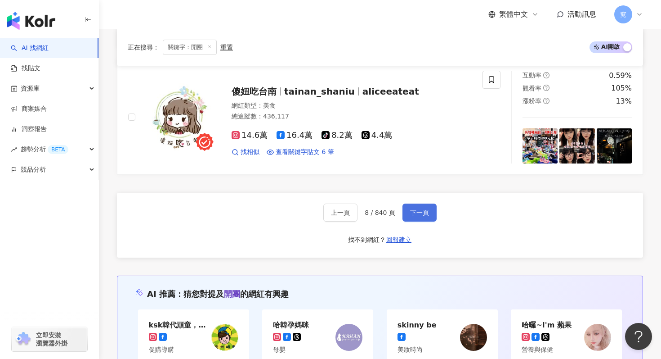
click at [405, 203] on button "下一頁" at bounding box center [420, 212] width 34 height 18
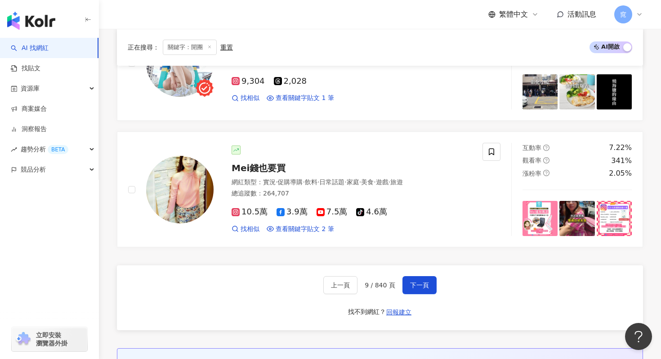
scroll to position [1650, 0]
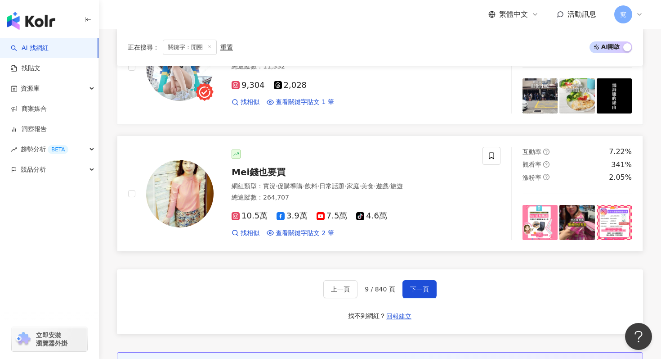
click at [272, 166] on span "Mei錢也要買" at bounding box center [259, 171] width 54 height 11
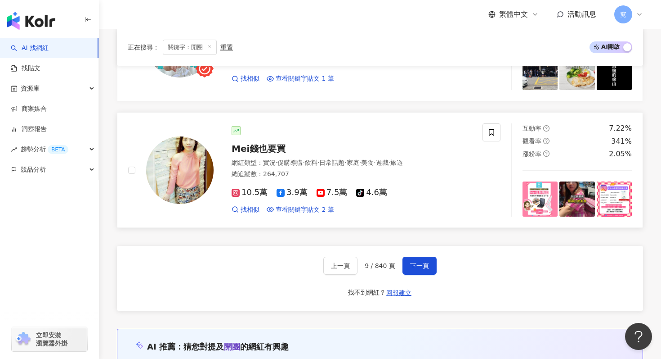
scroll to position [1675, 0]
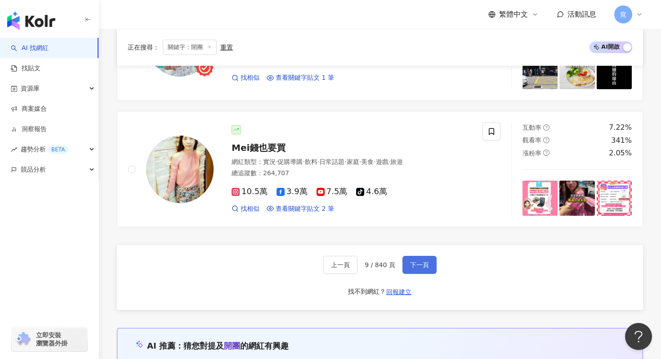
click at [413, 261] on span "下一頁" at bounding box center [419, 264] width 19 height 7
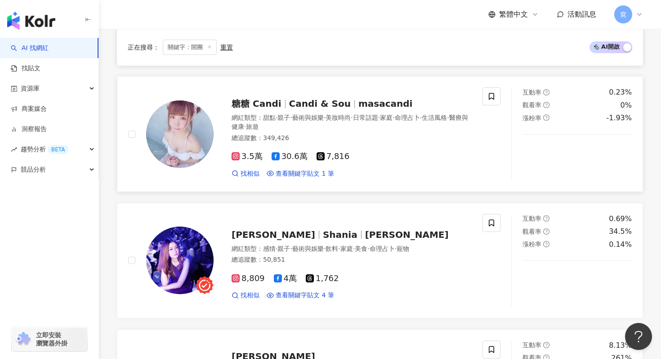
scroll to position [1489, 0]
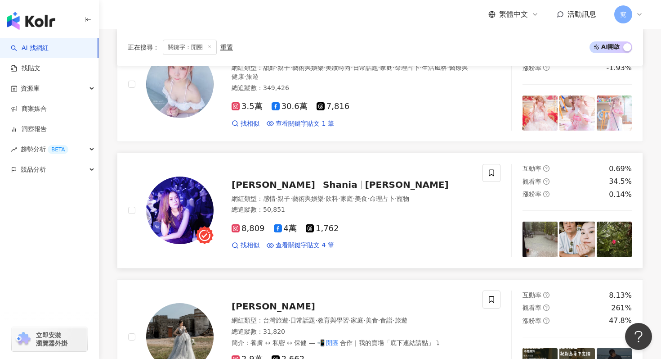
click at [251, 179] on span "宋依璇" at bounding box center [274, 184] width 84 height 11
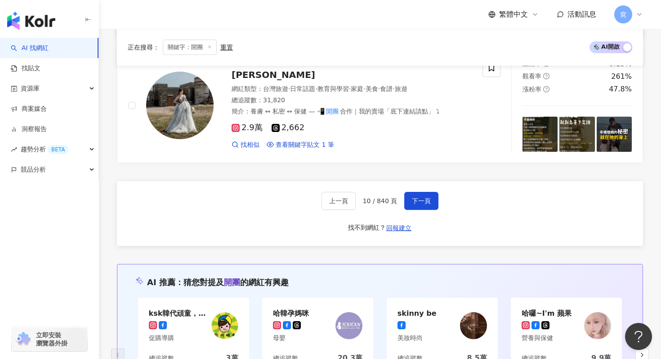
scroll to position [1718, 0]
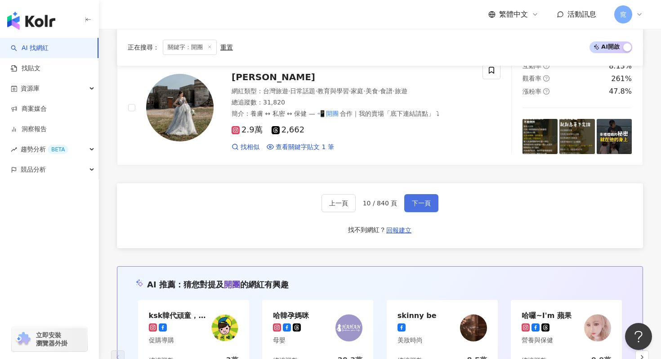
click at [421, 202] on span "下一頁" at bounding box center [421, 202] width 19 height 7
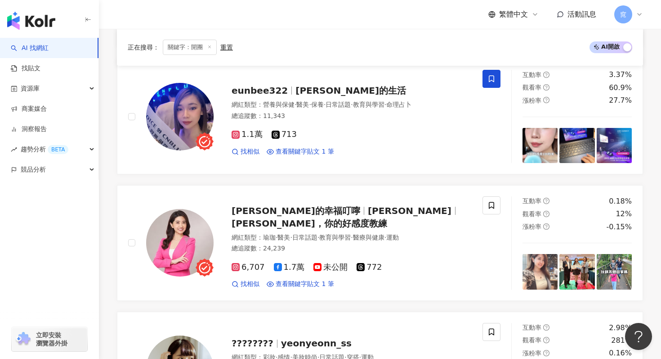
scroll to position [440, 0]
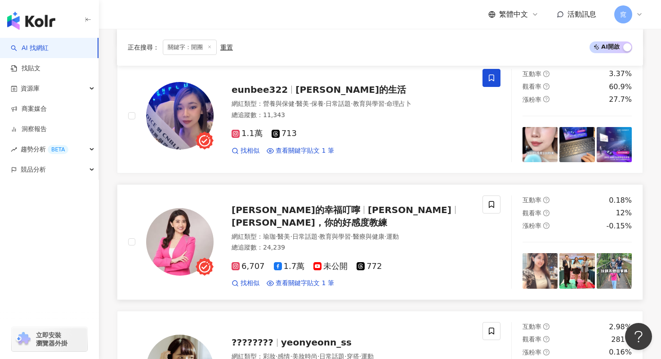
click at [308, 210] on div "維琪的幸福叮嚀 Vicky Chen 維琪，你的好感度教練" at bounding box center [352, 215] width 240 height 25
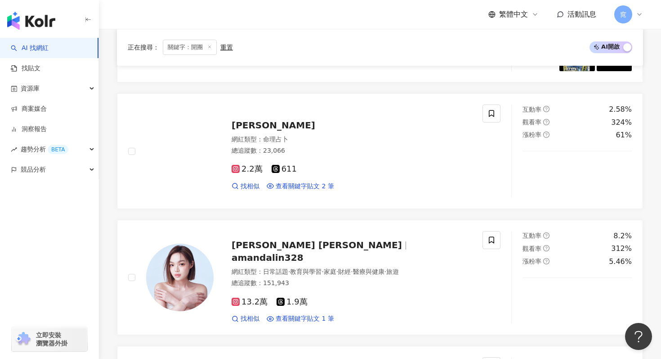
scroll to position [1287, 0]
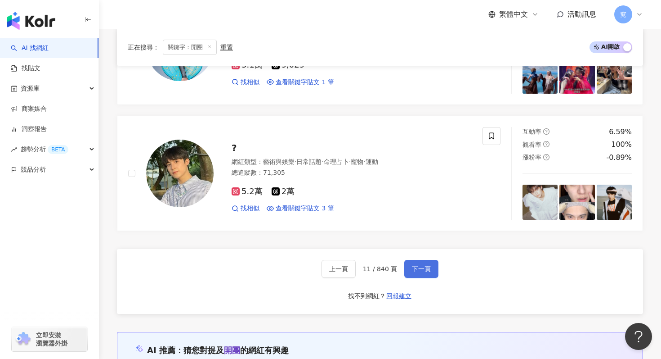
click at [424, 272] on button "下一頁" at bounding box center [421, 269] width 34 height 18
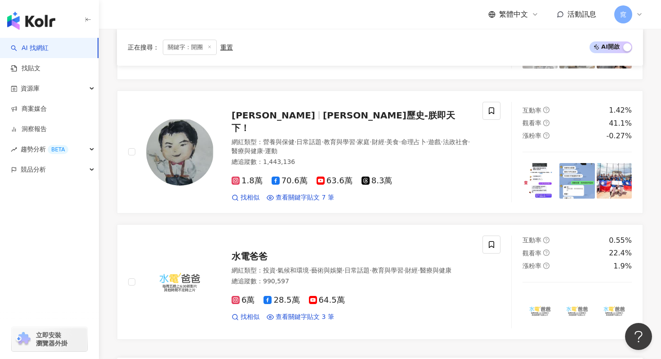
scroll to position [1616, 0]
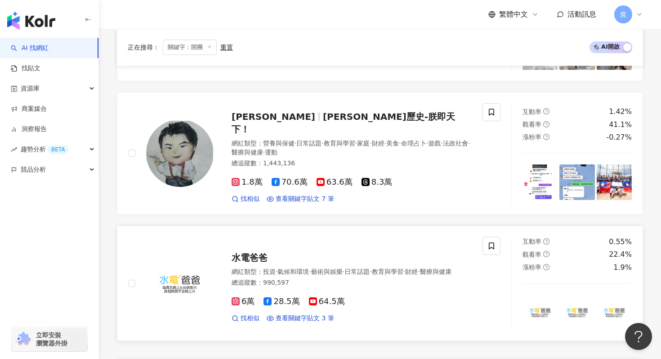
click at [269, 257] on div "水電爸爸 網紅類型 ： 投資 · 氣候和環境 · 藝術與娛樂 · 日常話題 · 教育與學習 · 財經 · 醫療與健康 總追蹤數 ： 990,597 6萬 28…" at bounding box center [343, 283] width 258 height 79
click at [287, 121] on span "呂捷歷史-朕即天下！" at bounding box center [344, 122] width 224 height 23
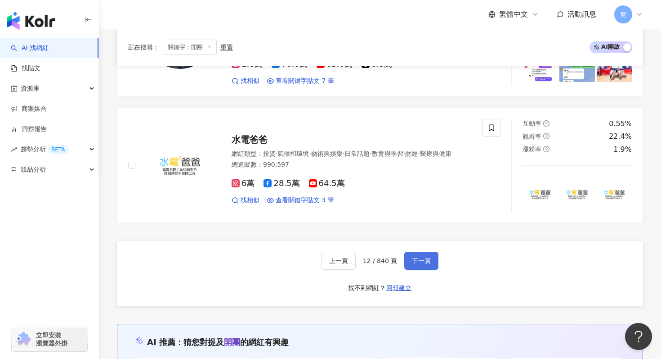
click at [412, 251] on button "下一頁" at bounding box center [421, 260] width 34 height 18
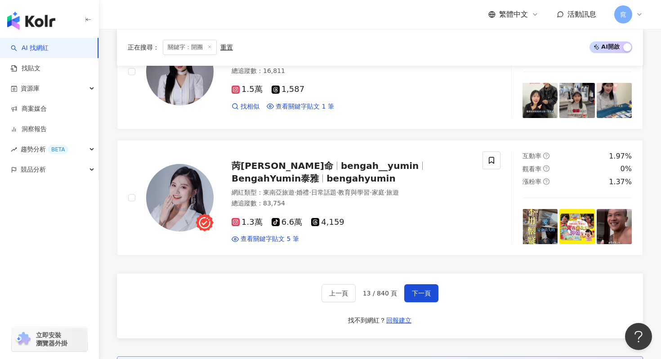
scroll to position [1622, 0]
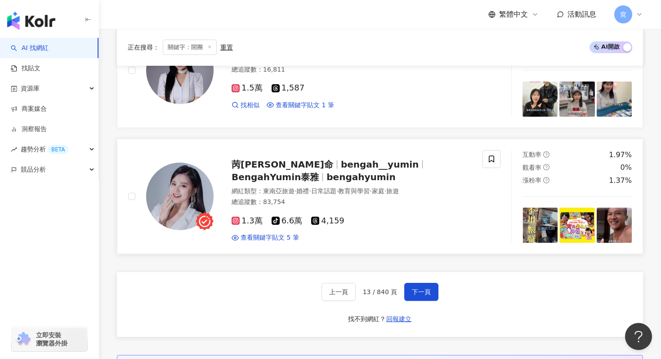
click at [255, 164] on span "苪璦·尤命" at bounding box center [283, 164] width 102 height 11
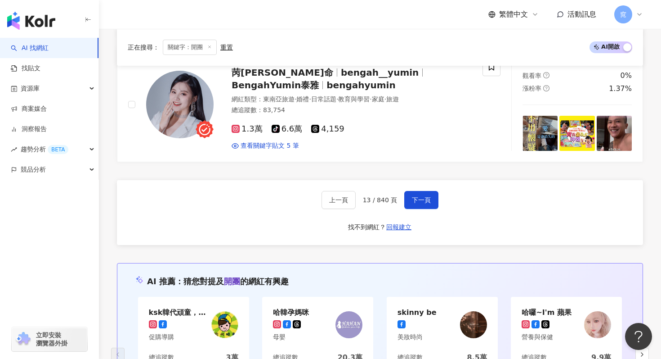
scroll to position [1719, 0]
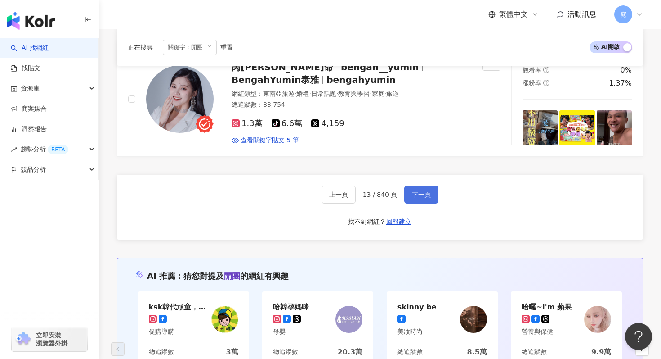
click at [410, 190] on button "下一頁" at bounding box center [421, 194] width 34 height 18
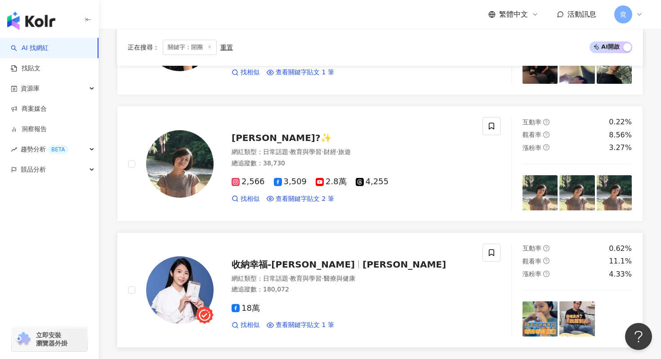
scroll to position [1524, 0]
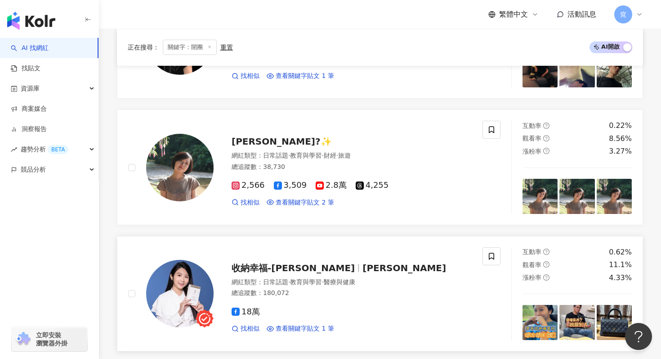
click at [261, 267] on span "收納幸福-廖心筠" at bounding box center [293, 267] width 123 height 11
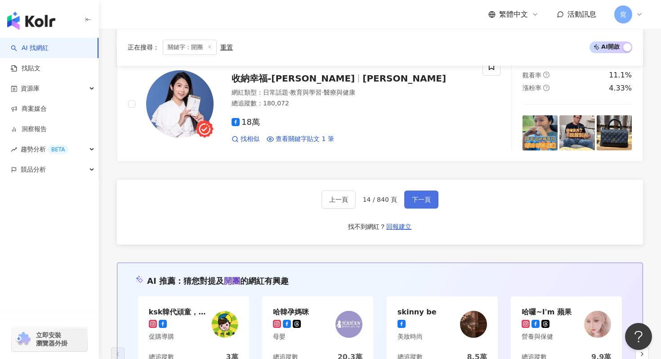
click at [412, 204] on button "下一頁" at bounding box center [421, 199] width 34 height 18
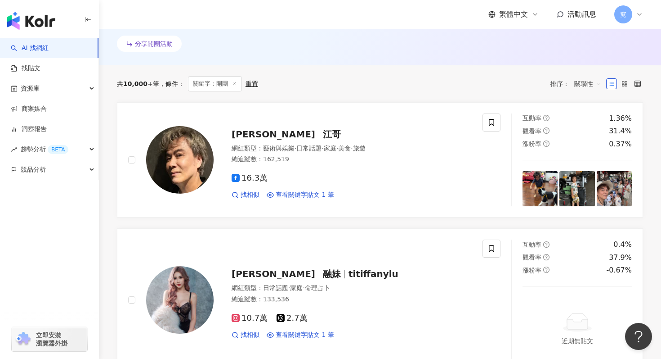
scroll to position [271, 0]
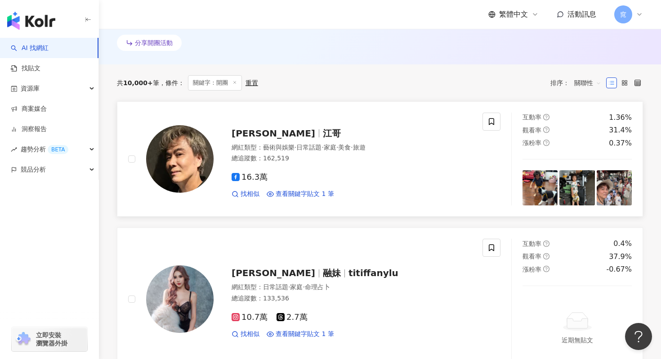
click at [265, 129] on span "[PERSON_NAME]" at bounding box center [277, 133] width 91 height 11
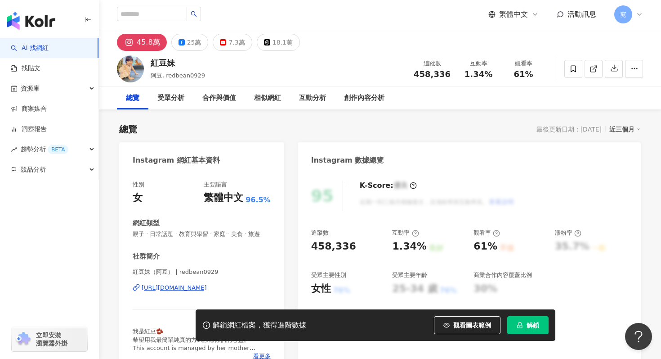
click at [425, 72] on span "458,336" at bounding box center [432, 73] width 37 height 9
drag, startPoint x: 413, startPoint y: 72, endPoint x: 448, endPoint y: 74, distance: 34.2
click at [448, 74] on div "追蹤數 458,336" at bounding box center [432, 68] width 48 height 19
copy span "458,336"
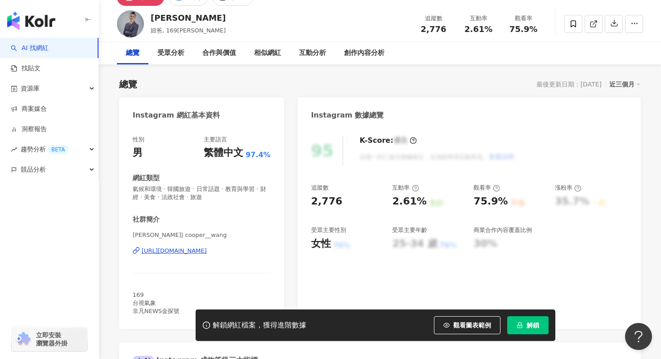
scroll to position [6, 0]
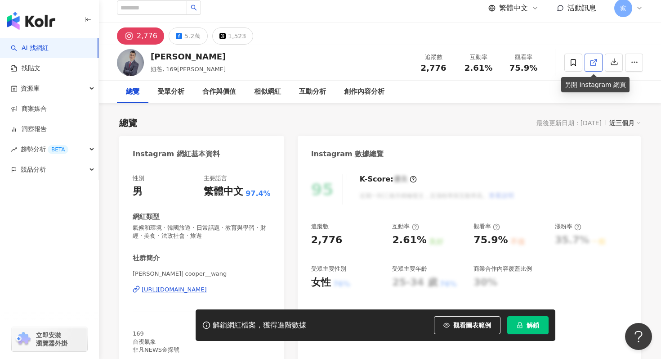
click at [588, 63] on link at bounding box center [594, 63] width 18 height 18
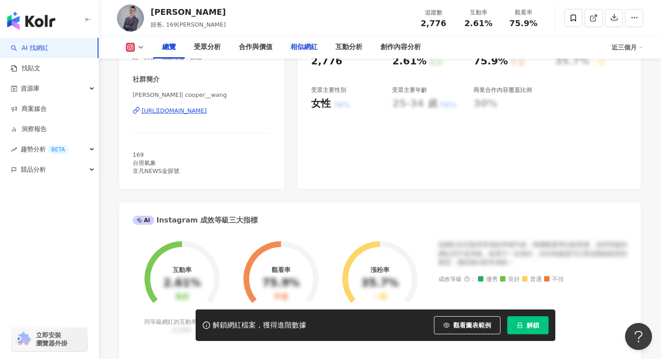
scroll to position [190, 0]
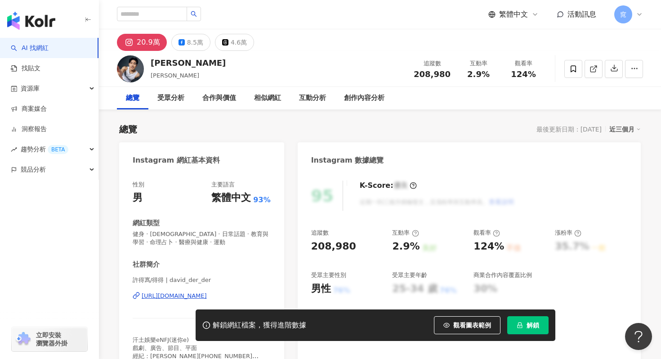
scroll to position [4, 0]
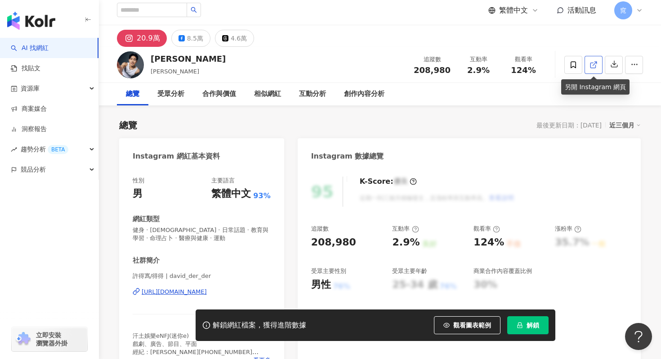
click at [595, 62] on icon at bounding box center [594, 65] width 8 height 8
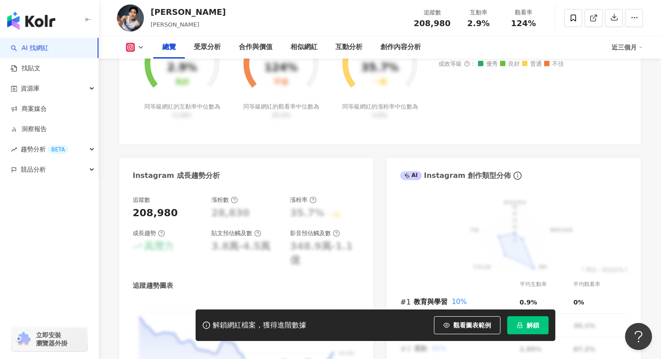
scroll to position [619, 0]
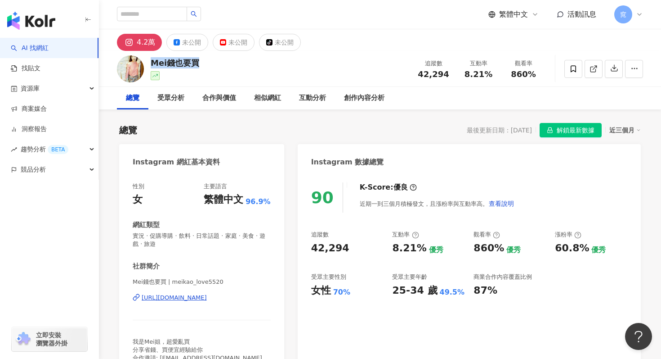
drag, startPoint x: 203, startPoint y: 65, endPoint x: 152, endPoint y: 66, distance: 50.8
click at [152, 65] on div "Mei錢也要買 追蹤數 42,294 互動率 8.21% 觀看率 860%" at bounding box center [380, 69] width 562 height 36
copy div "Mei錢也要買"
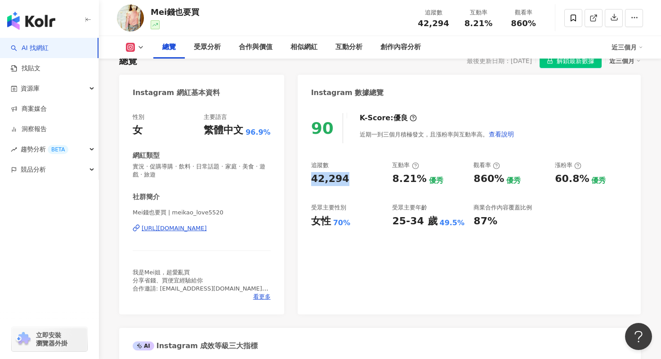
drag, startPoint x: 313, startPoint y: 181, endPoint x: 346, endPoint y: 180, distance: 33.3
click at [346, 180] on div "42,294" at bounding box center [347, 179] width 72 height 14
copy div "42,294"
click at [590, 17] on icon at bounding box center [594, 18] width 8 height 8
click at [335, 182] on div "42,294" at bounding box center [330, 179] width 38 height 14
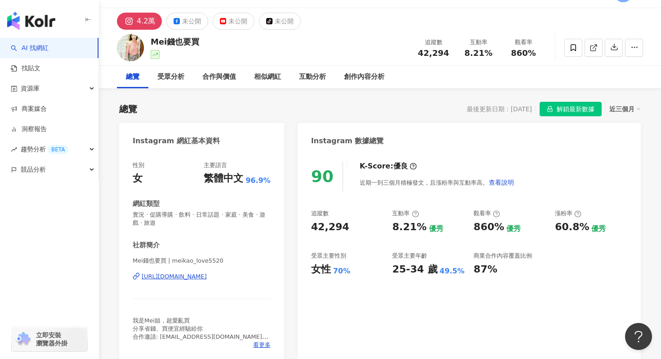
scroll to position [21, 0]
click at [437, 52] on span "42,294" at bounding box center [433, 53] width 31 height 9
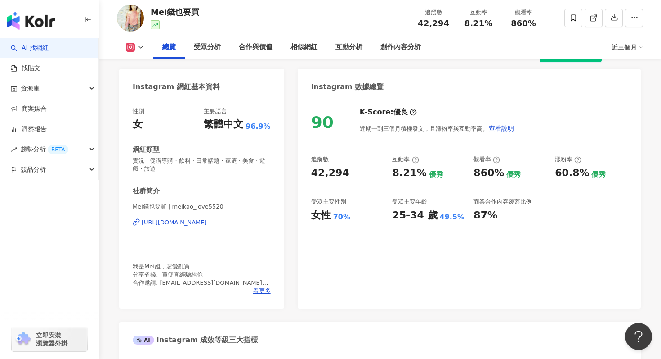
scroll to position [0, 0]
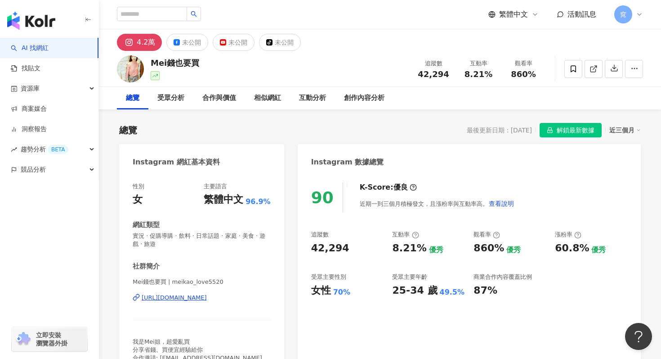
click at [628, 131] on div "近三個月" at bounding box center [625, 130] width 31 height 12
click at [547, 202] on div "90 K-Score : 優良 近期一到三個月積極發文，且漲粉率與互動率高。 查看說明" at bounding box center [469, 197] width 316 height 30
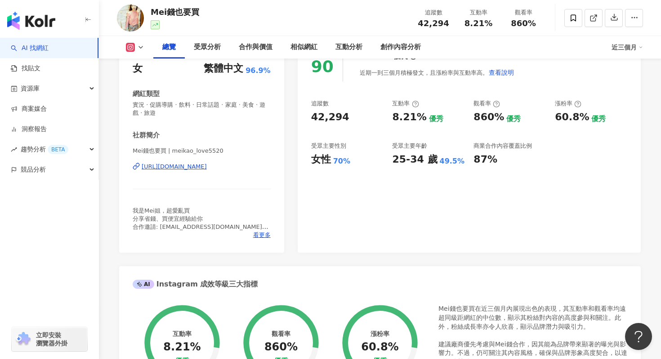
scroll to position [132, 0]
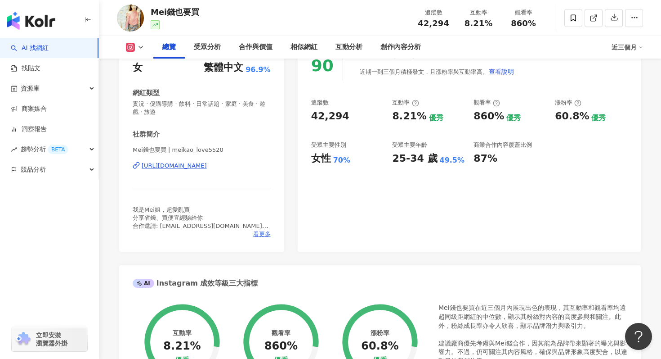
click at [256, 233] on span "看更多" at bounding box center [262, 234] width 18 height 8
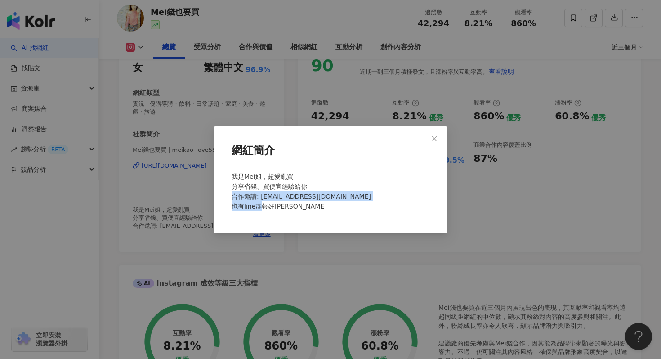
drag, startPoint x: 234, startPoint y: 196, endPoint x: 299, endPoint y: 204, distance: 65.3
click at [299, 205] on div "我是Mei姐，超愛亂買 分享省錢、買便宜經驗給你 合作邀請: [EMAIL_ADDRESS][DOMAIN_NAME] 也有line群報好[PERSON_NA…" at bounding box center [330, 195] width 205 height 54
copy span "合作邀請: [EMAIL_ADDRESS][DOMAIN_NAME] 也有line群報好[PERSON_NAME]"
click at [435, 143] on button "Close" at bounding box center [435, 139] width 18 height 18
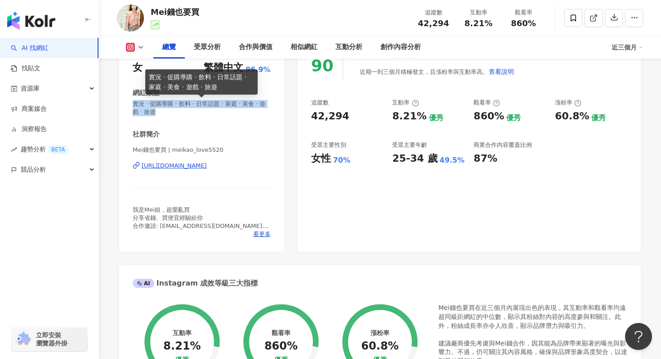
drag, startPoint x: 133, startPoint y: 100, endPoint x: 153, endPoint y: 112, distance: 23.2
click at [153, 112] on span "實況 · 促購導購 · 飲料 · 日常話題 · 家庭 · 美食 · 遊戲 · 旅遊" at bounding box center [202, 108] width 138 height 16
copy span "實況 · 促購導購 · 飲料 · 日常話題 · 家庭 · 美食 · 遊戲 · 旅遊"
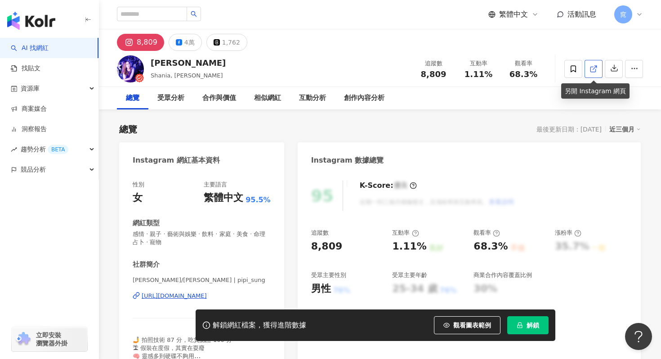
click at [594, 69] on icon at bounding box center [594, 69] width 8 height 8
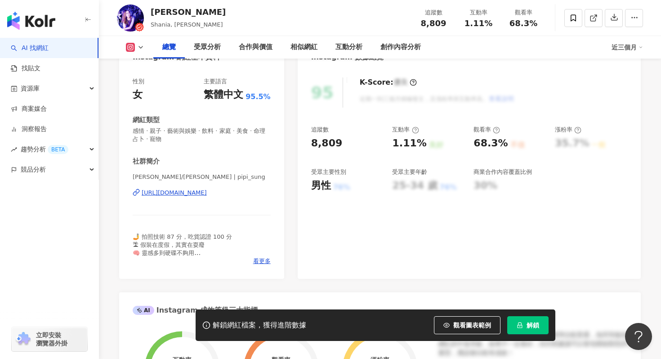
scroll to position [113, 0]
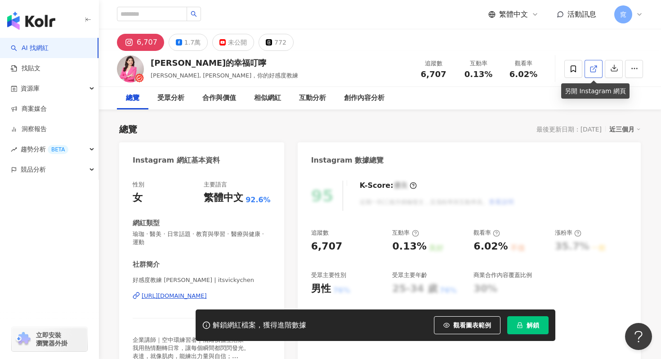
click at [590, 68] on icon at bounding box center [594, 69] width 8 height 8
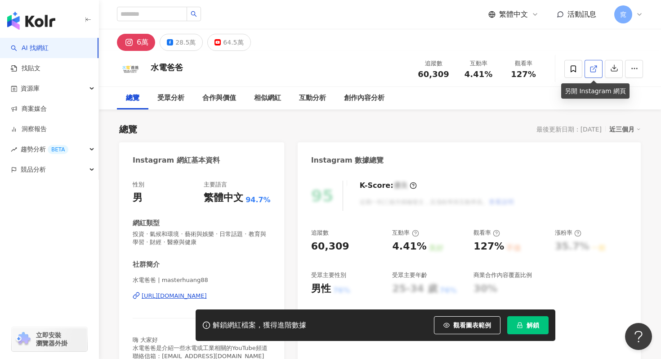
click at [597, 71] on icon at bounding box center [594, 69] width 8 height 8
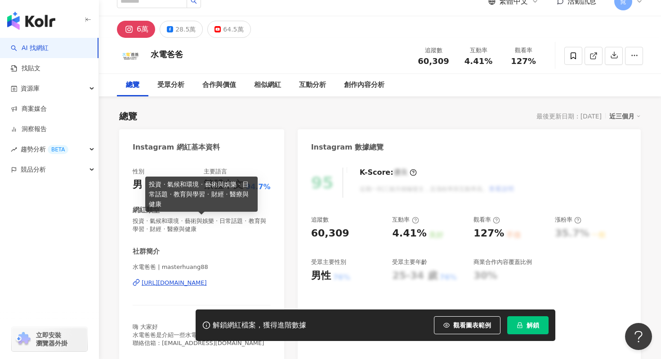
scroll to position [17, 0]
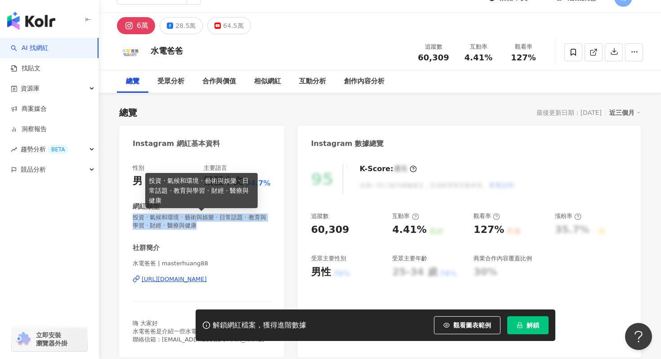
drag, startPoint x: 134, startPoint y: 220, endPoint x: 190, endPoint y: 226, distance: 56.6
click at [190, 226] on span "投資 · 氣候和環境 · 藝術與娛樂 · 日常話題 · 教育與學習 · 財經 · 醫療與健康" at bounding box center [202, 221] width 138 height 16
copy span "投資 · 氣候和環境 · 藝術與娛樂 · 日常話題 · 教育與學習 · 財經 · 醫療與健康"
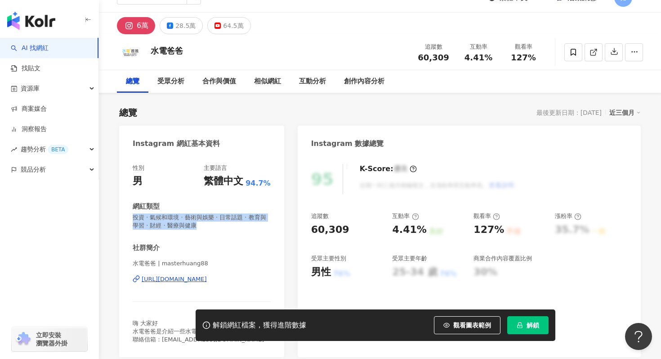
scroll to position [64, 0]
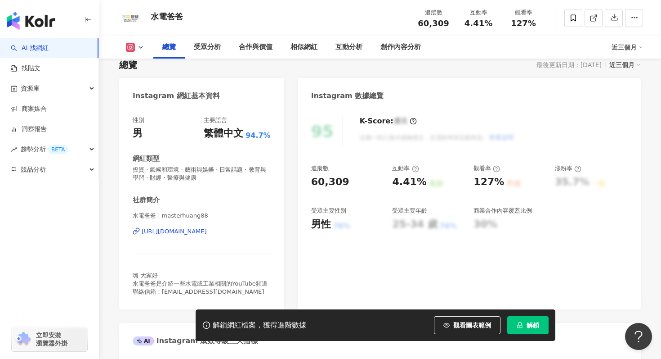
click at [395, 124] on div "K-Score : 優良" at bounding box center [388, 121] width 57 height 10
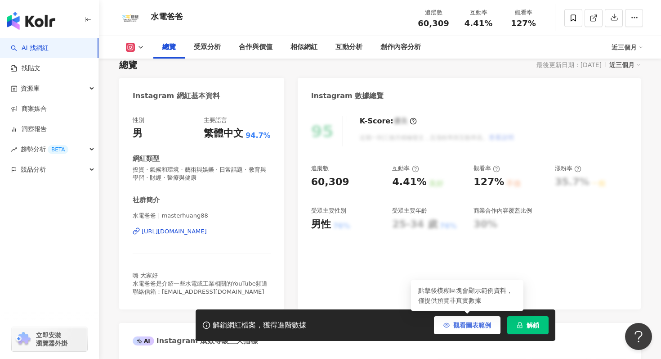
click at [470, 327] on span "觀看圖表範例" at bounding box center [472, 324] width 38 height 7
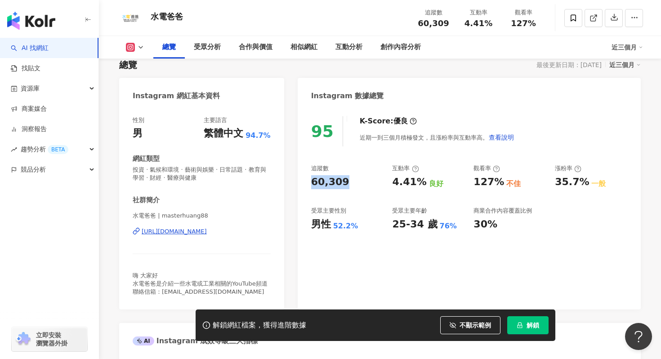
drag, startPoint x: 312, startPoint y: 181, endPoint x: 343, endPoint y: 179, distance: 31.6
click at [343, 179] on div "60,309" at bounding box center [347, 182] width 72 height 14
copy div "60,309"
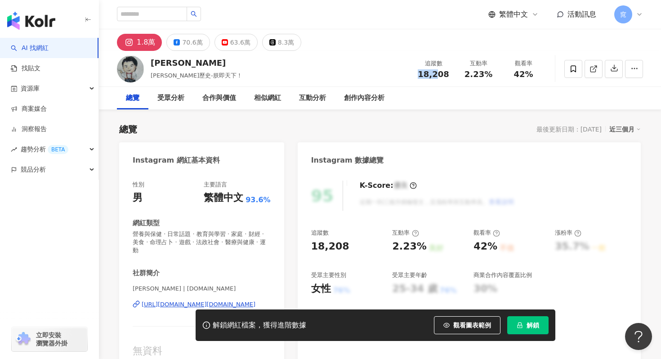
drag, startPoint x: 418, startPoint y: 76, endPoint x: 439, endPoint y: 76, distance: 20.7
click at [439, 76] on div "18,208" at bounding box center [434, 74] width 34 height 9
click at [598, 76] on link at bounding box center [594, 69] width 18 height 18
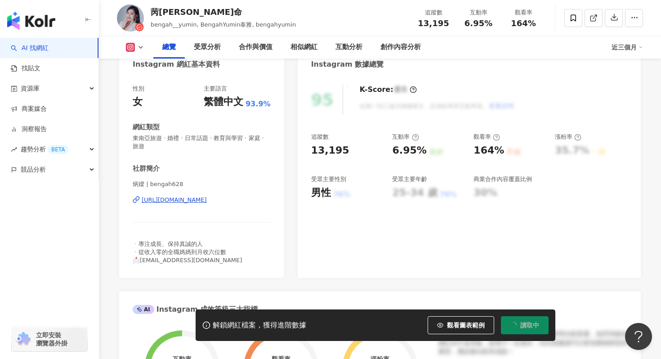
scroll to position [96, 0]
drag, startPoint x: 212, startPoint y: 261, endPoint x: 141, endPoint y: 260, distance: 71.5
click at [141, 260] on div "ㆍ專注成長、保持真誠的人 ㆍ從收入零的全職媽媽到月收六位數 📩[EMAIL_ADDRESS][DOMAIN_NAME]" at bounding box center [202, 251] width 138 height 25
click at [239, 238] on div "社群簡介 炳嬡 | bengah628 https://www.instagram.com/bengah628/ ㆍ專注成長、保持真誠的人 ㆍ從收入零的全職媽…" at bounding box center [202, 213] width 138 height 100
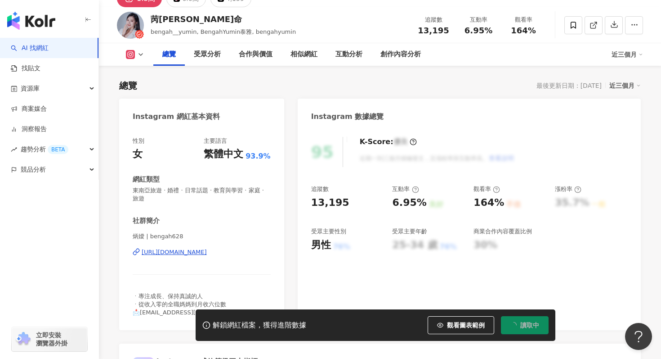
scroll to position [0, 0]
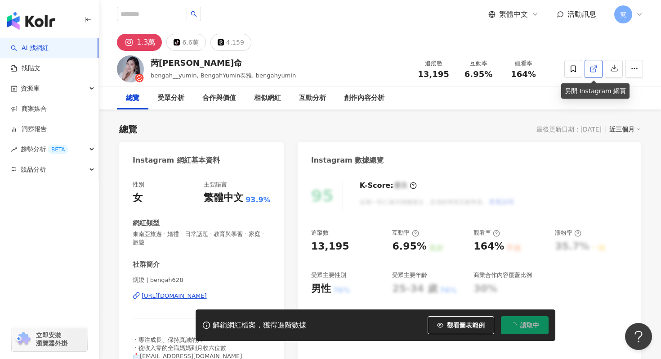
click at [596, 68] on icon at bounding box center [594, 69] width 8 height 8
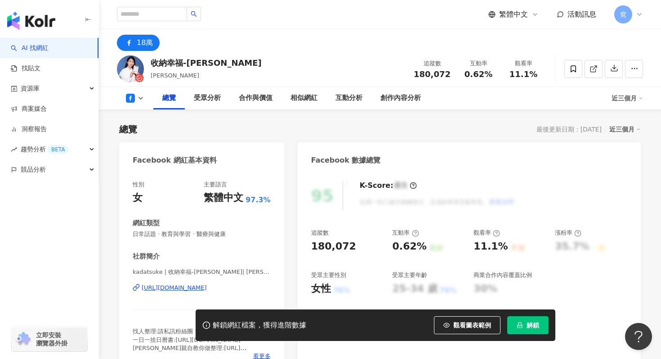
scroll to position [105, 0]
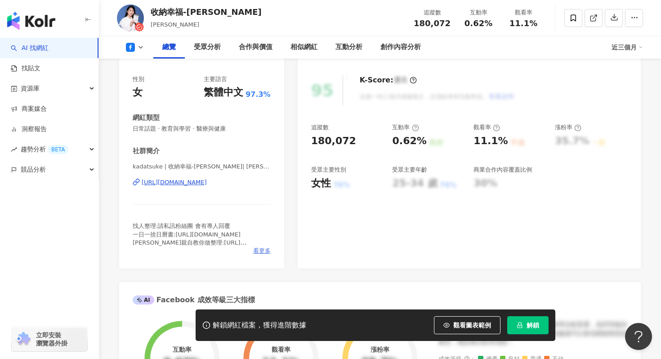
click at [258, 248] on span "看更多" at bounding box center [262, 251] width 18 height 8
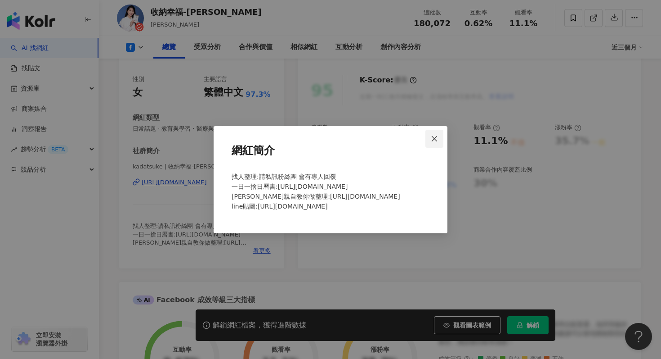
click at [435, 135] on icon "close" at bounding box center [434, 138] width 7 height 7
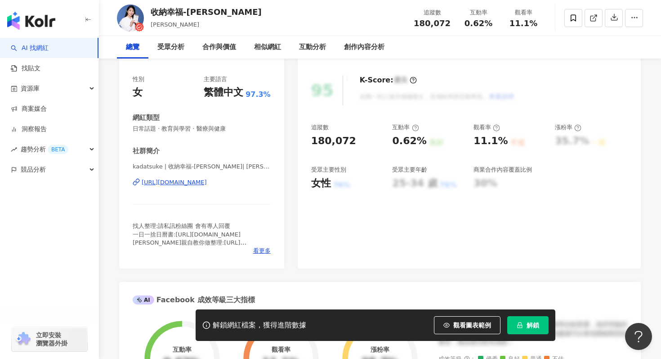
scroll to position [0, 0]
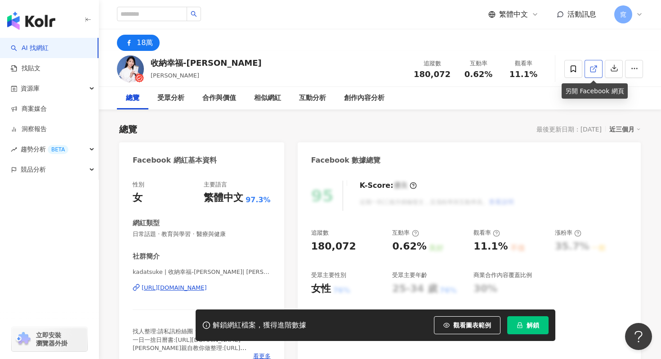
click at [592, 71] on icon at bounding box center [593, 69] width 5 height 5
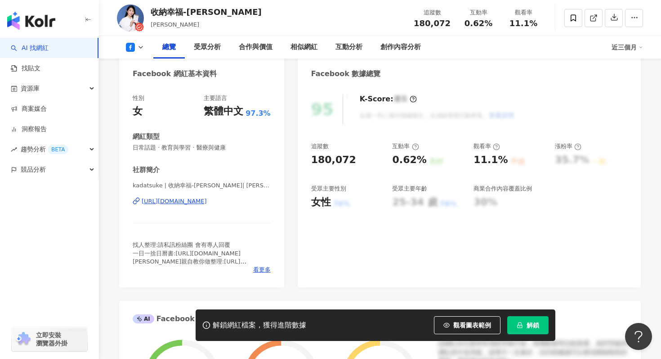
scroll to position [94, 0]
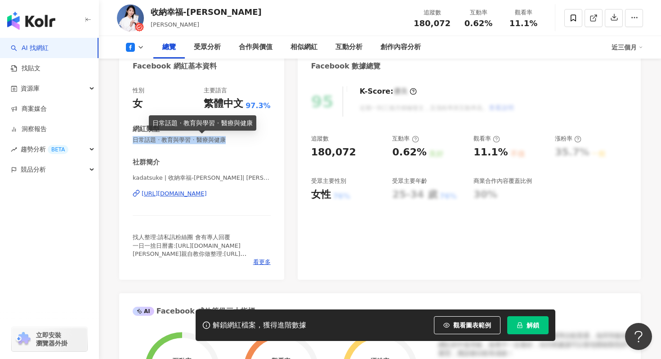
drag, startPoint x: 132, startPoint y: 138, endPoint x: 250, endPoint y: 139, distance: 117.9
click at [250, 139] on span "日常話題 · 教育與學習 · 醫療與健康" at bounding box center [202, 140] width 138 height 8
copy span "日常話題 · 教育與學習 · 醫療與健康"
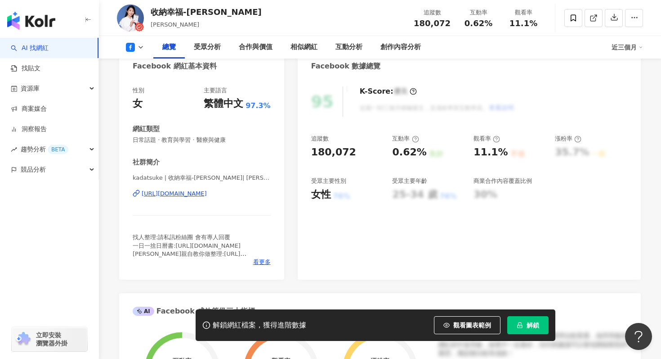
click at [233, 172] on div "社群簡介 kadatsuke | 收納幸福-廖心筠 | kadatsuke https://www.facebook.com/1421407678142891…" at bounding box center [202, 211] width 138 height 108
drag, startPoint x: 307, startPoint y: 152, endPoint x: 350, endPoint y: 152, distance: 43.6
click at [350, 152] on div "95 K-Score : 優良 近期一到三個月積極發文，且漲粉率與互動率高。 查看說明 追蹤數 180,072 互動率 0.62% 良好 觀看率 11.1% …" at bounding box center [469, 178] width 343 height 202
copy div "180,072"
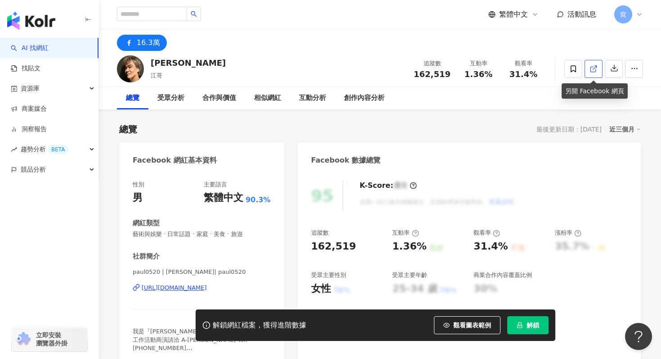
click at [589, 72] on link at bounding box center [594, 69] width 18 height 18
